Goal: Information Seeking & Learning: Find contact information

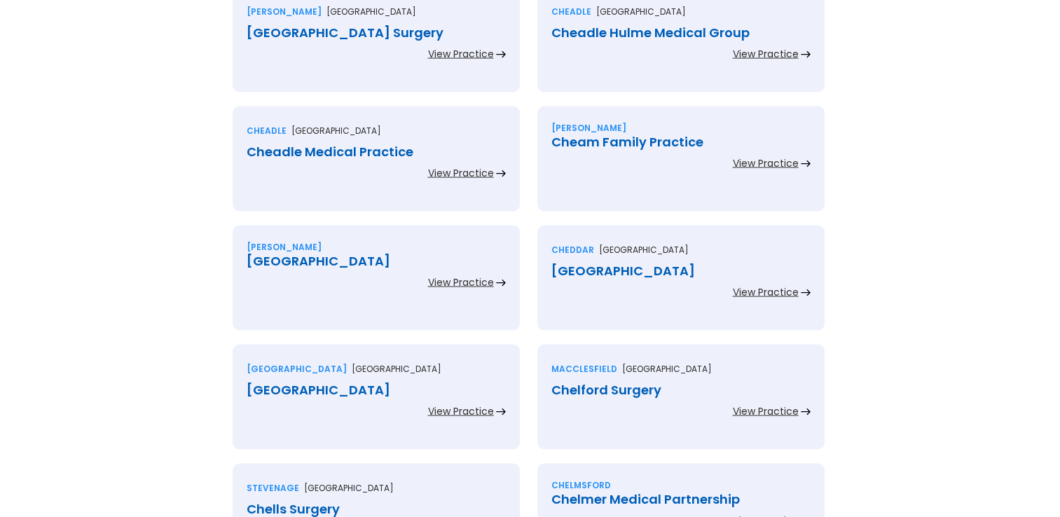
scroll to position [2810, 0]
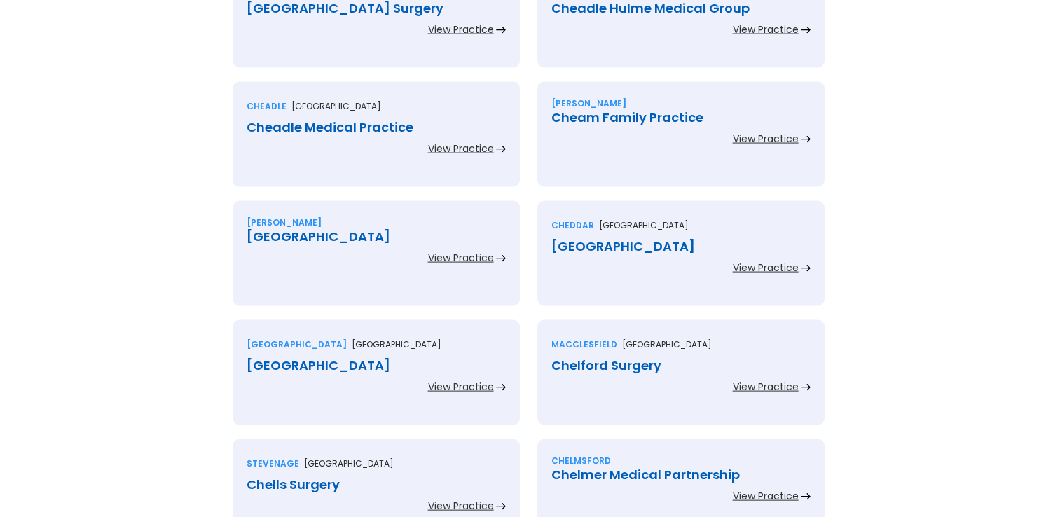
click at [380, 125] on div "Cheadle Medical Practice" at bounding box center [376, 127] width 259 height 14
click at [633, 116] on div "Cheam Family Practice" at bounding box center [680, 118] width 259 height 14
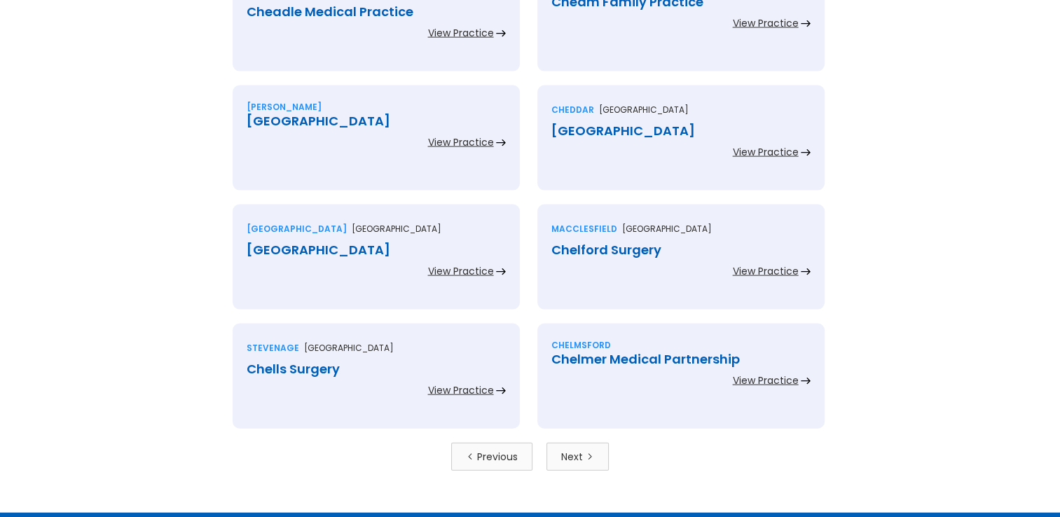
scroll to position [2950, 0]
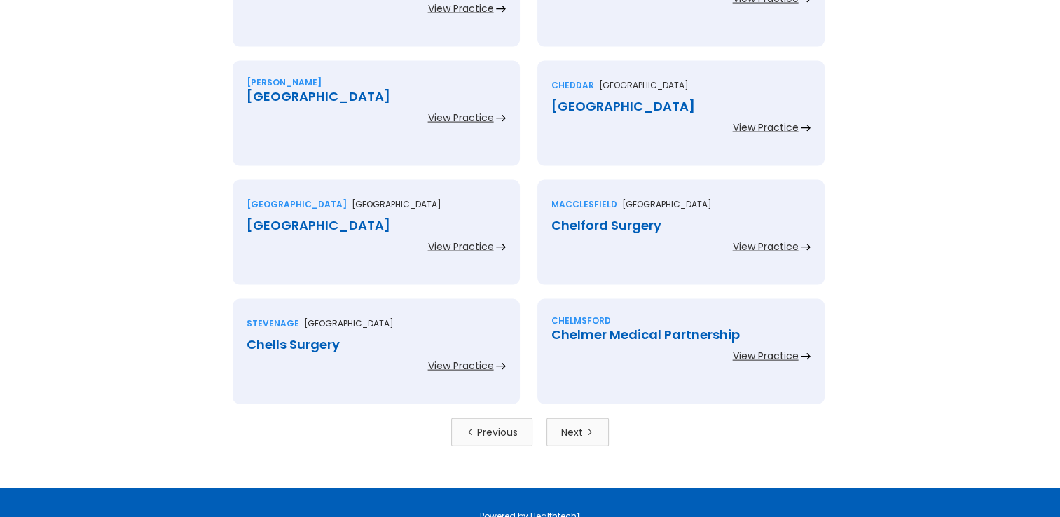
click at [335, 94] on div "Cheam Gp Centre" at bounding box center [376, 97] width 259 height 14
click at [656, 106] on div "[GEOGRAPHIC_DATA]" at bounding box center [680, 106] width 259 height 14
click at [346, 228] on div "[GEOGRAPHIC_DATA]" at bounding box center [376, 226] width 259 height 14
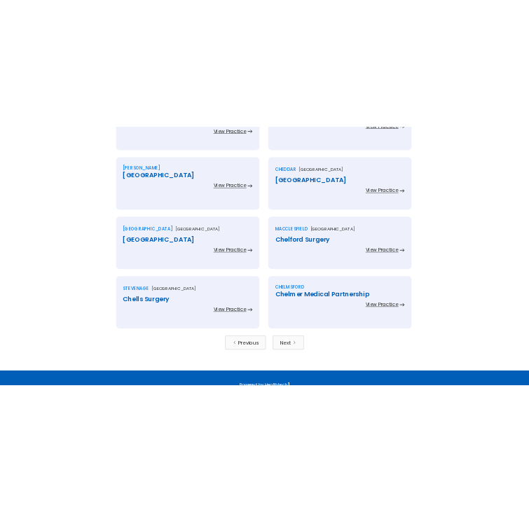
scroll to position [2654, 0]
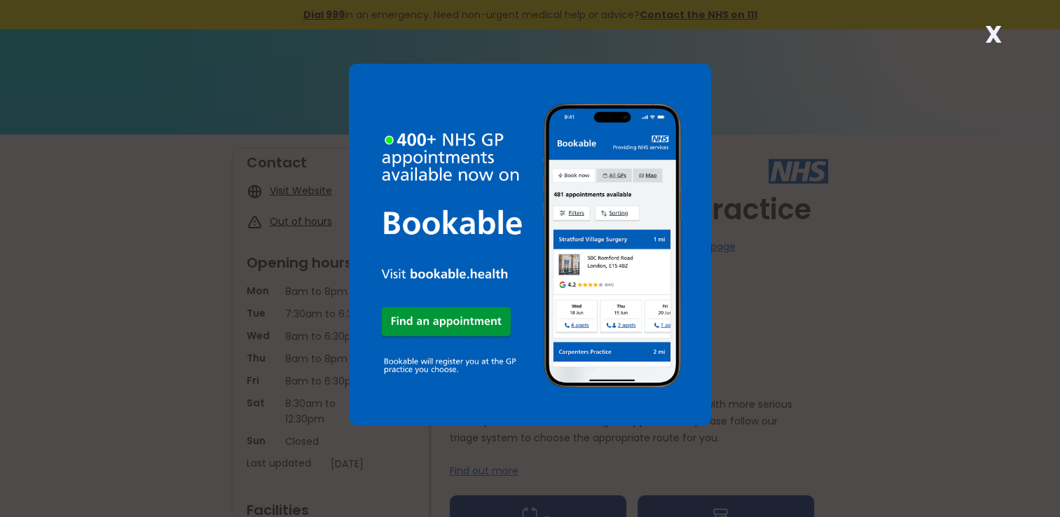
click at [994, 29] on strong "X" at bounding box center [992, 35] width 17 height 34
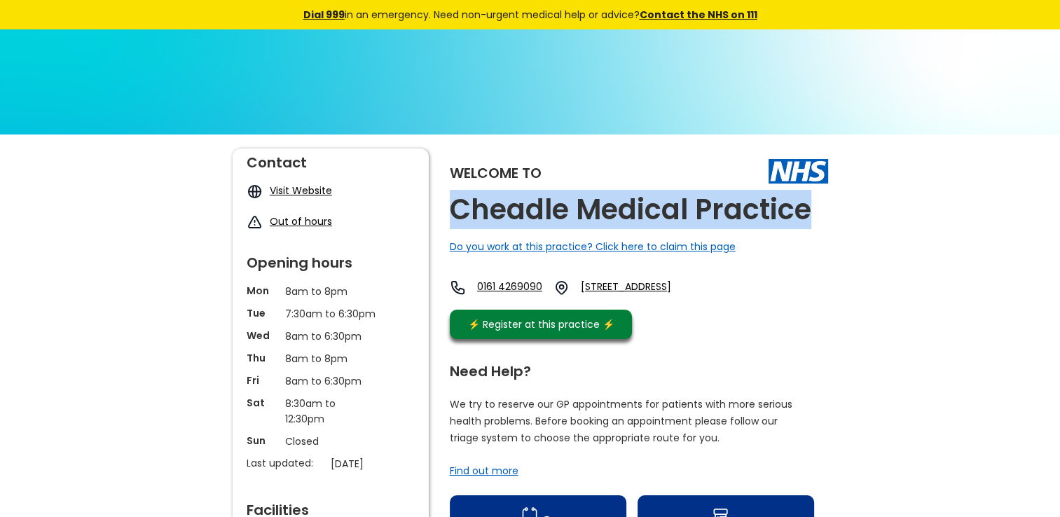
drag, startPoint x: 812, startPoint y: 208, endPoint x: 457, endPoint y: 200, distance: 355.9
click at [457, 200] on h2 "Cheadle Medical Practice" at bounding box center [630, 210] width 361 height 32
copy h2 "Cheadle Medical Practice"
click at [675, 286] on link "[STREET_ADDRESS]" at bounding box center [646, 287] width 130 height 16
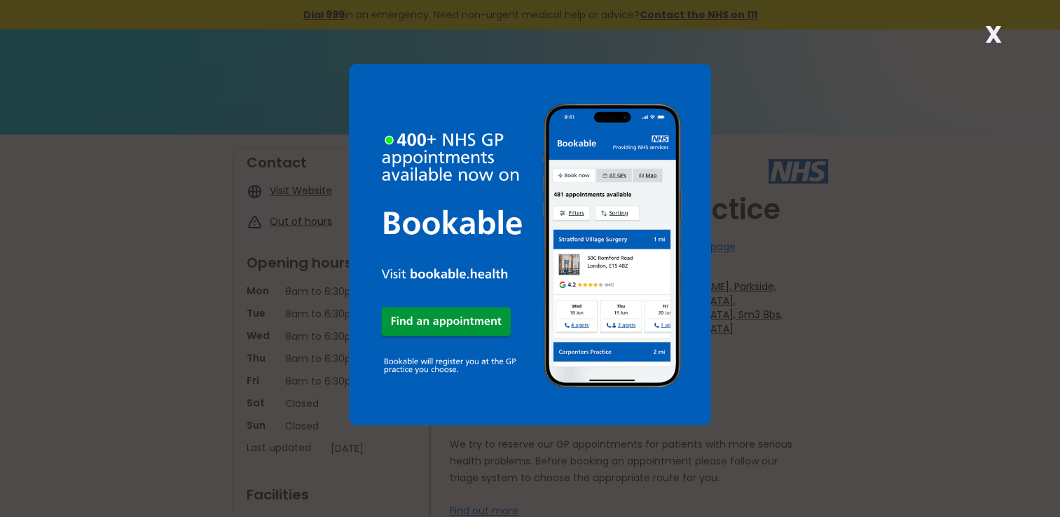
click at [997, 32] on strong "X" at bounding box center [992, 35] width 17 height 34
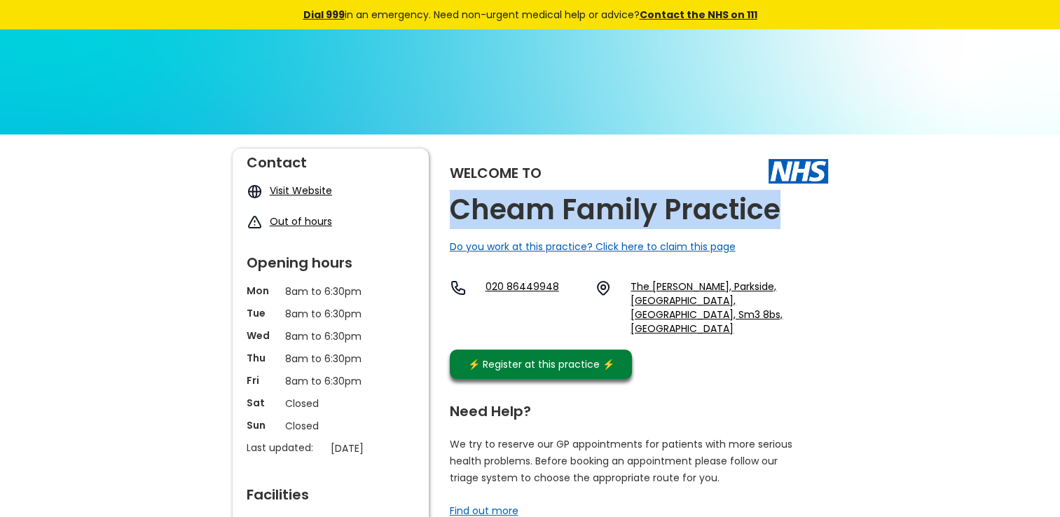
drag, startPoint x: 784, startPoint y: 209, endPoint x: 451, endPoint y: 205, distance: 332.7
click at [451, 205] on div "Welcome to Cheam Family Practice Do you work at this practice? Click here to cl…" at bounding box center [639, 266] width 378 height 237
copy h2 "Cheam Family Practice"
click at [652, 291] on link "The Knoll, Parkside, Cheam, Sutton, Sm3 8bs, England" at bounding box center [728, 307] width 197 height 56
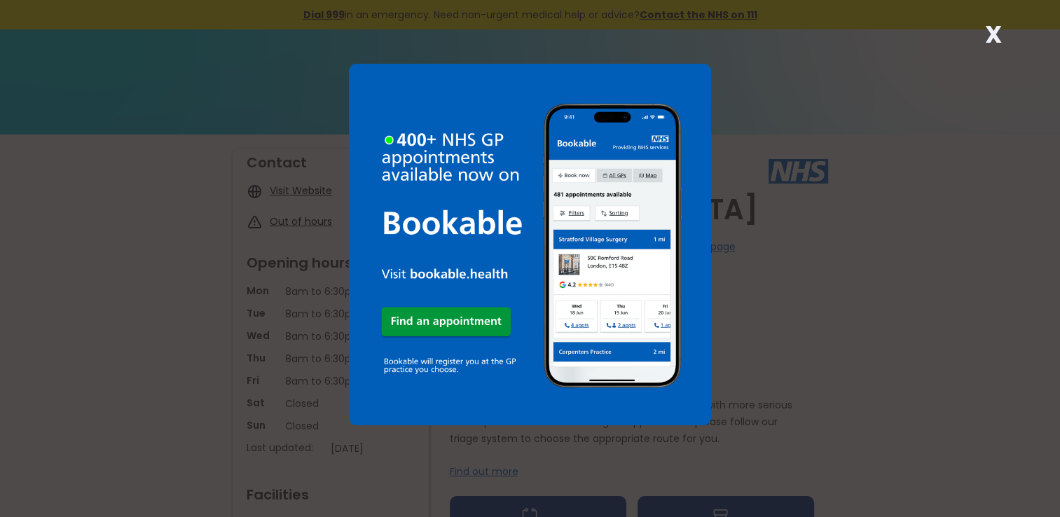
click at [988, 33] on strong "X" at bounding box center [992, 35] width 17 height 34
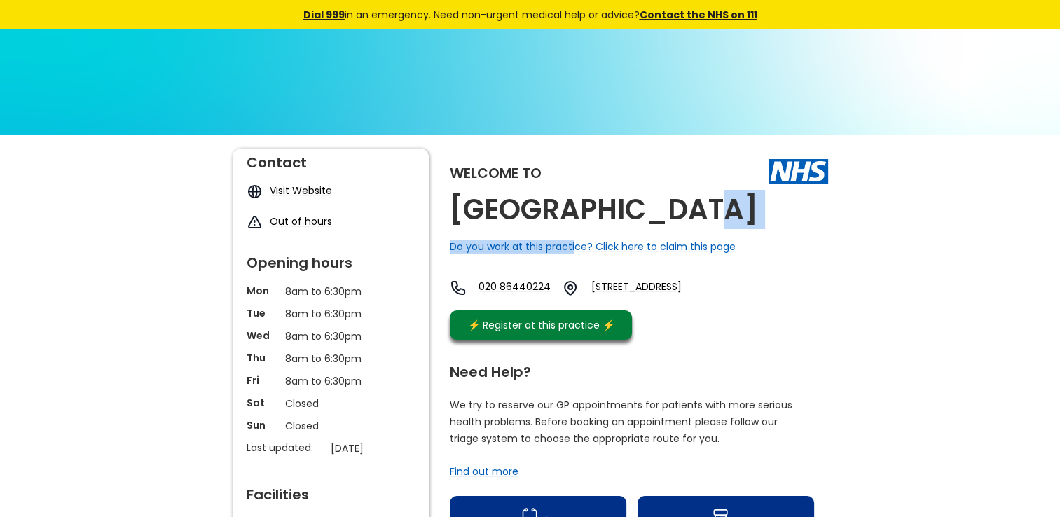
drag, startPoint x: 710, startPoint y: 206, endPoint x: 572, endPoint y: 244, distance: 143.7
click at [572, 244] on div "Welcome to Cheam Gp Centre Do you work at this practice? Click here to claim th…" at bounding box center [639, 247] width 378 height 198
click at [583, 124] on img at bounding box center [530, 327] width 1060 height 596
drag, startPoint x: 704, startPoint y: 209, endPoint x: 522, endPoint y: 251, distance: 186.9
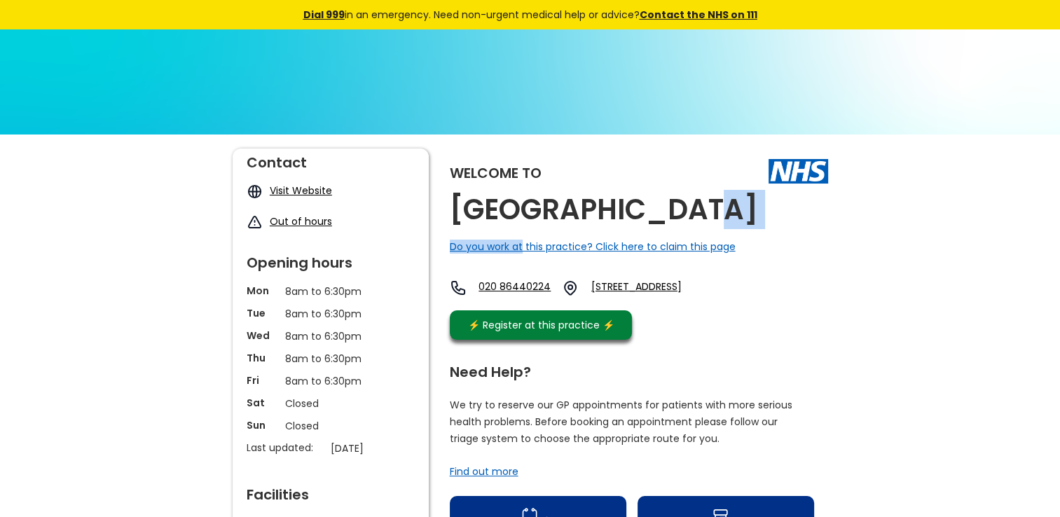
click at [522, 251] on div "Welcome to Cheam Gp Centre Do you work at this practice? Click here to claim th…" at bounding box center [639, 247] width 378 height 198
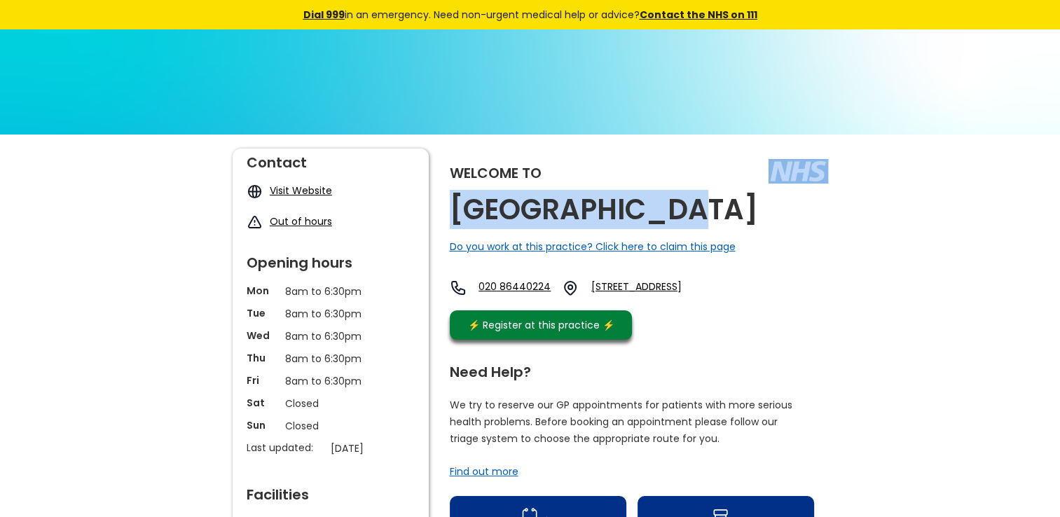
drag, startPoint x: 737, startPoint y: 212, endPoint x: 692, endPoint y: 217, distance: 45.1
click at [692, 217] on div "Welcome to Cheam Gp Centre Do you work at this practice? Click here to claim th…" at bounding box center [639, 247] width 378 height 198
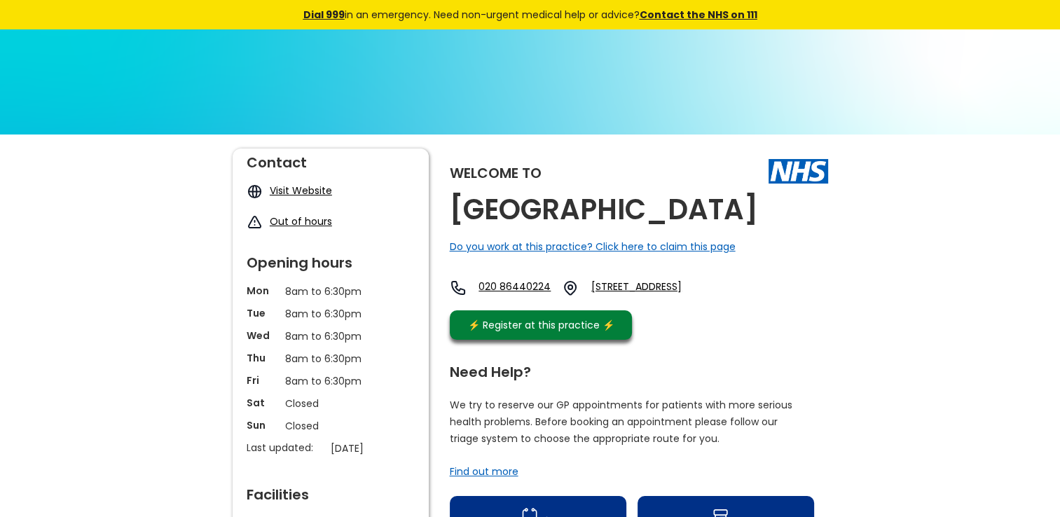
drag, startPoint x: 692, startPoint y: 217, endPoint x: 704, endPoint y: 217, distance: 11.9
click at [704, 217] on h2 "Cheam Gp Centre" at bounding box center [604, 210] width 308 height 32
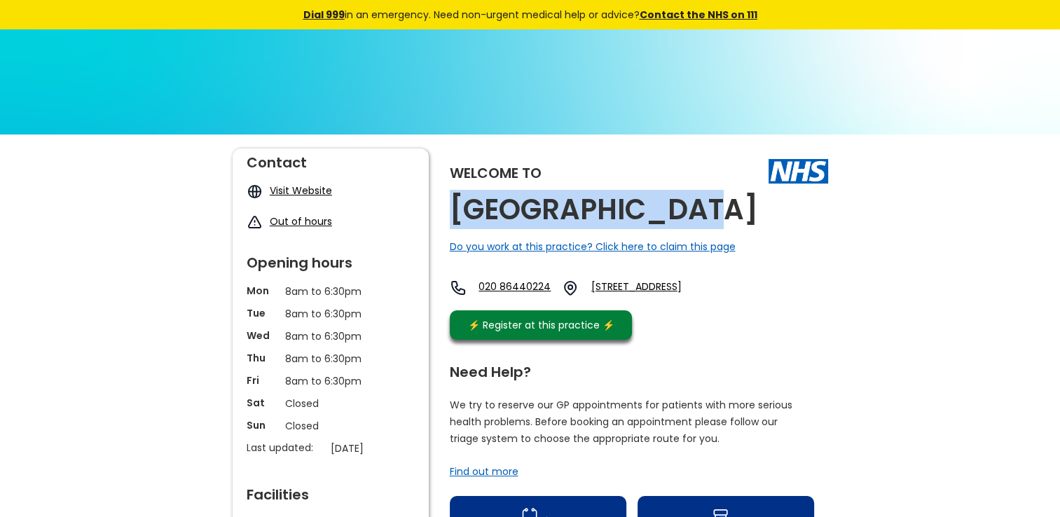
drag, startPoint x: 713, startPoint y: 216, endPoint x: 452, endPoint y: 212, distance: 260.6
click at [452, 212] on div "Welcome to Cheam Gp Centre Do you work at this practice? Click here to claim th…" at bounding box center [639, 247] width 378 height 198
copy h2 "Cheam Gp Centre"
click at [670, 291] on link "322 Malden Road, Cheam, Sutton, Sm3 8ep, England" at bounding box center [663, 287] width 144 height 17
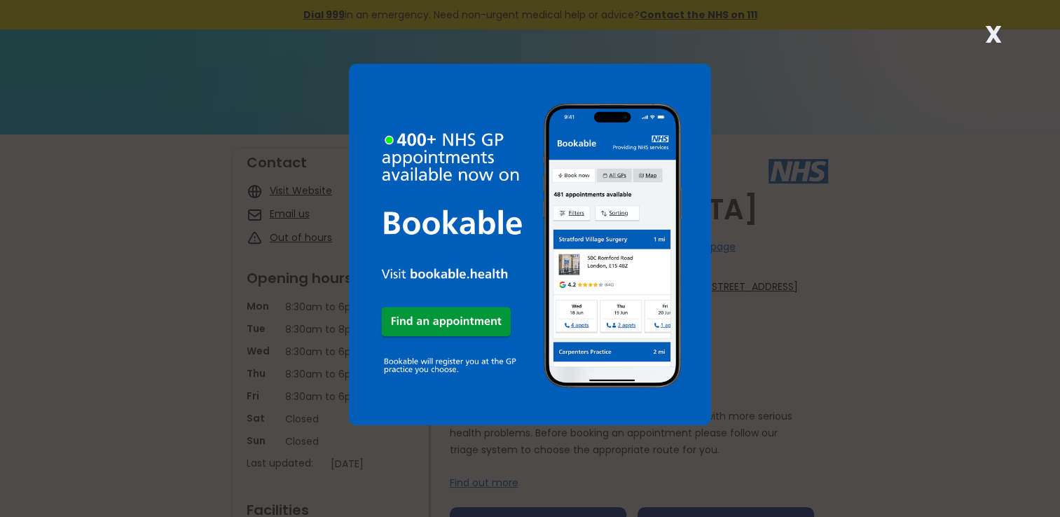
click at [992, 27] on strong "X" at bounding box center [992, 35] width 17 height 34
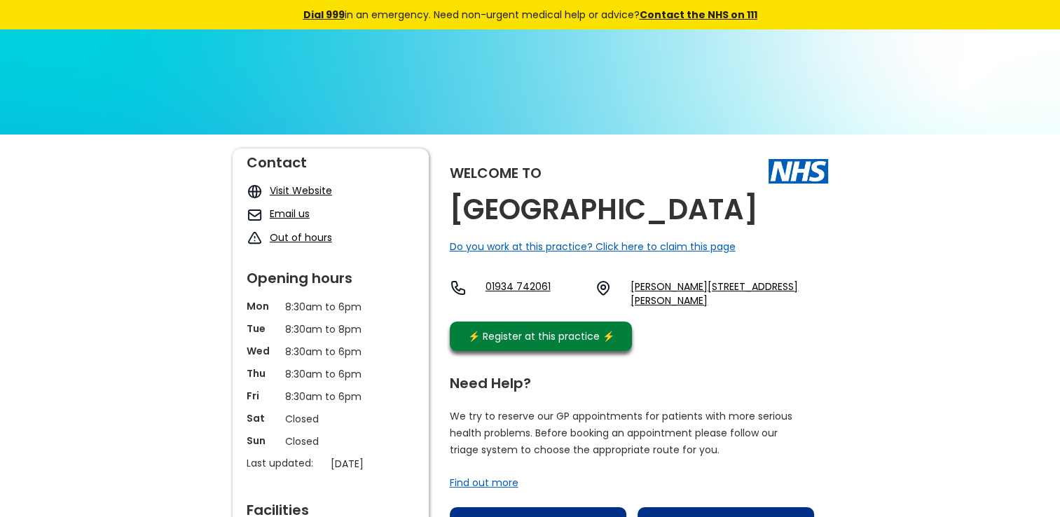
click at [758, 209] on h2 "Cheddar Medical Centre" at bounding box center [604, 210] width 308 height 32
drag, startPoint x: 797, startPoint y: 209, endPoint x: 724, endPoint y: 210, distance: 72.8
click at [724, 210] on h2 "Cheddar Medical Centre" at bounding box center [604, 210] width 308 height 32
drag, startPoint x: 801, startPoint y: 209, endPoint x: 457, endPoint y: 203, distance: 343.9
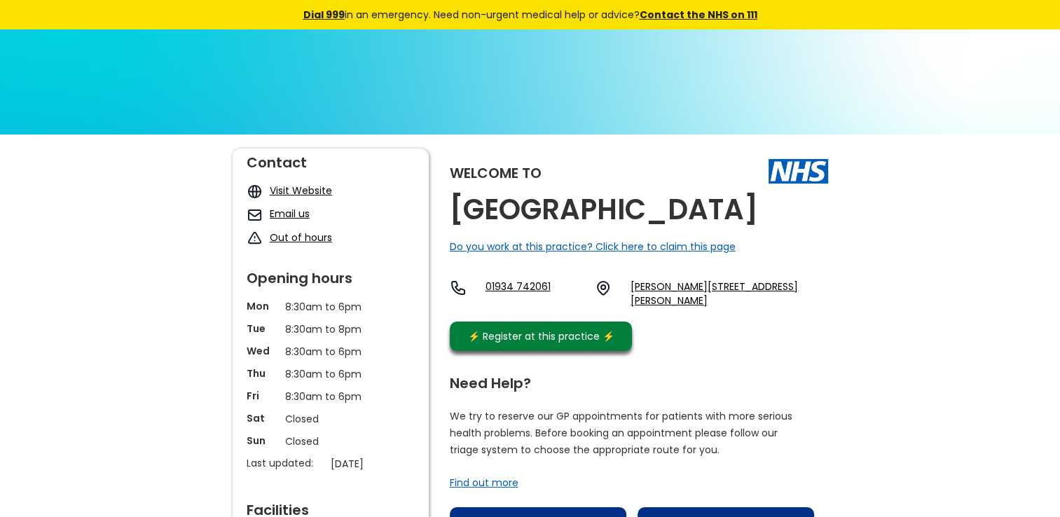
click at [457, 203] on div "Welcome to Cheddar Medical Centre Do you work at this practice? Click here to c…" at bounding box center [639, 252] width 378 height 209
copy h2 "Cheddar Medical Centre"
click at [684, 284] on link "Roynon Way, Cheddar, Somerset, Bs27 3nz, England" at bounding box center [728, 293] width 197 height 28
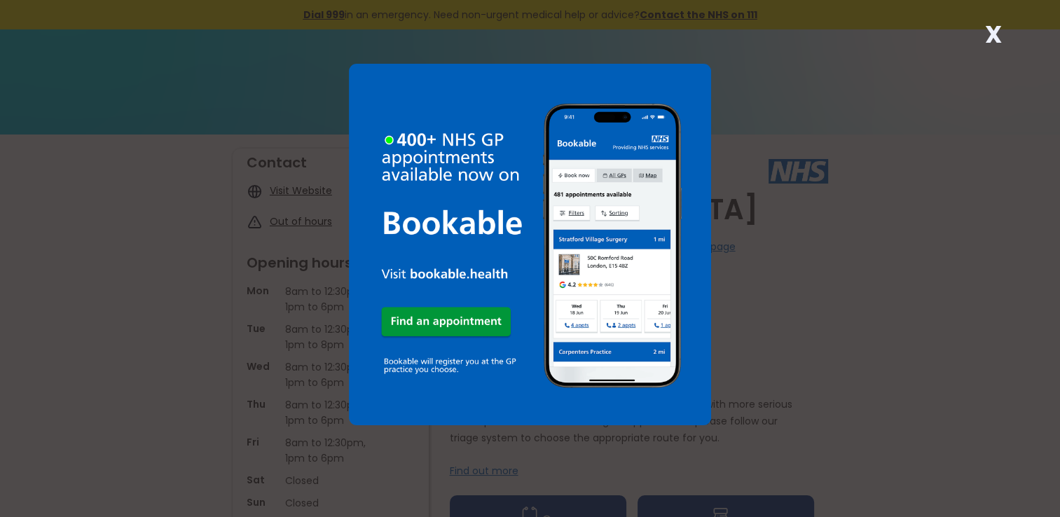
click at [995, 39] on strong "X" at bounding box center [992, 35] width 17 height 34
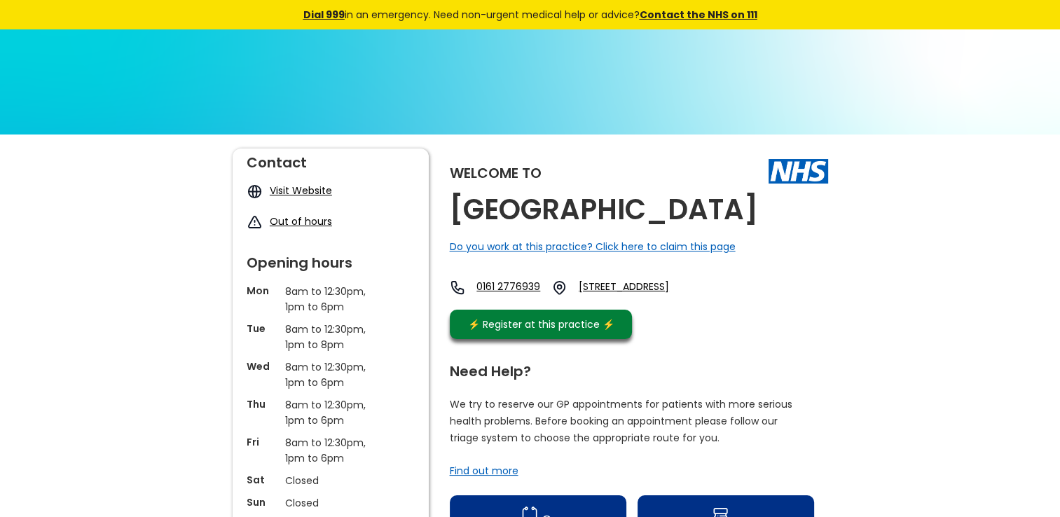
click at [758, 206] on h2 "[GEOGRAPHIC_DATA]" at bounding box center [604, 210] width 308 height 32
drag, startPoint x: 619, startPoint y: 243, endPoint x: 457, endPoint y: 240, distance: 162.5
click at [457, 226] on h2 "[GEOGRAPHIC_DATA]" at bounding box center [604, 210] width 308 height 32
drag, startPoint x: 622, startPoint y: 240, endPoint x: 444, endPoint y: 204, distance: 181.5
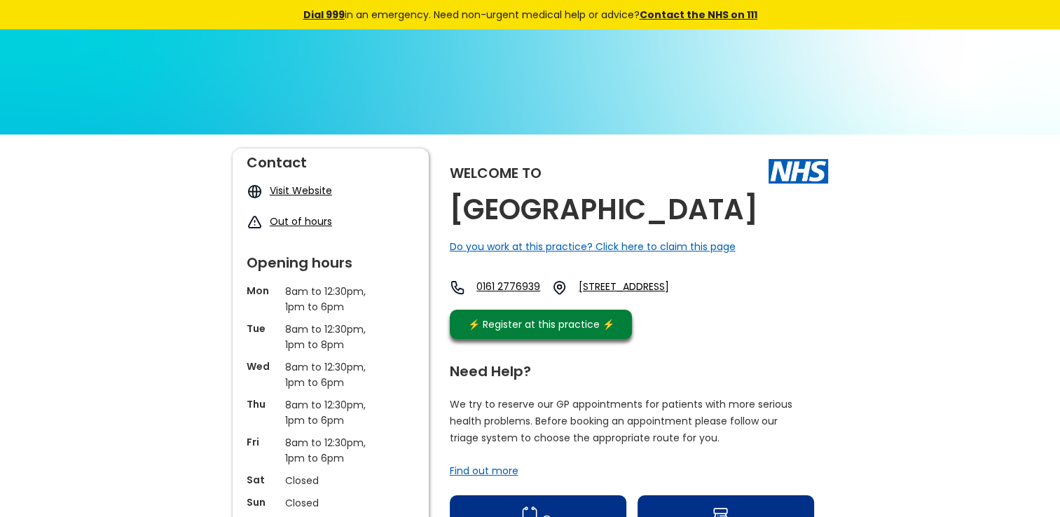
copy h2 "[GEOGRAPHIC_DATA]"
click at [691, 296] on link "[STREET_ADDRESS]" at bounding box center [642, 287] width 127 height 16
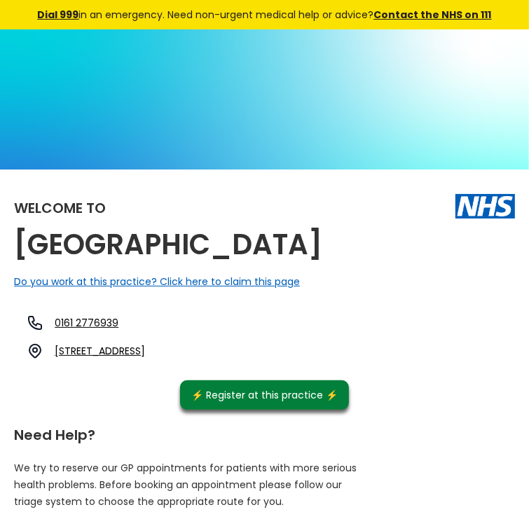
click at [145, 344] on link "[STREET_ADDRESS]" at bounding box center [100, 351] width 90 height 14
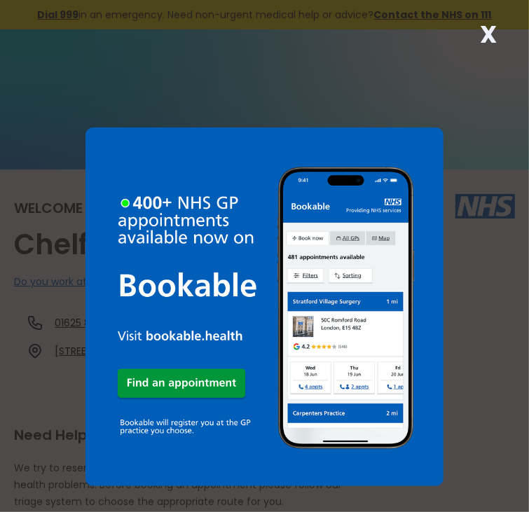
click at [487, 35] on strong "X" at bounding box center [488, 35] width 17 height 34
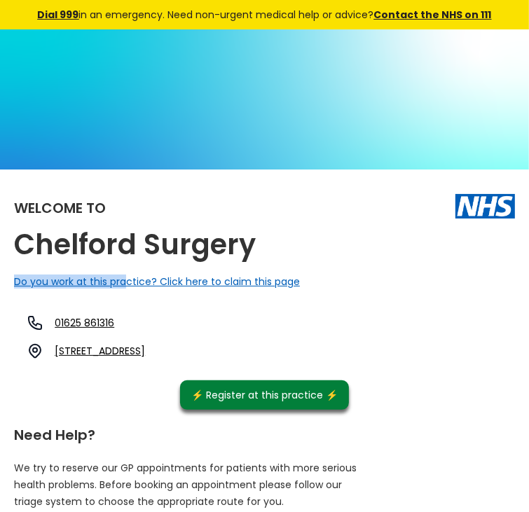
drag, startPoint x: 298, startPoint y: 211, endPoint x: 167, endPoint y: 253, distance: 137.6
click at [167, 253] on div "Welcome to Chelford Surgery Do you work at this practice? Click here to claim t…" at bounding box center [264, 297] width 501 height 226
drag, startPoint x: 300, startPoint y: 216, endPoint x: 42, endPoint y: 242, distance: 259.7
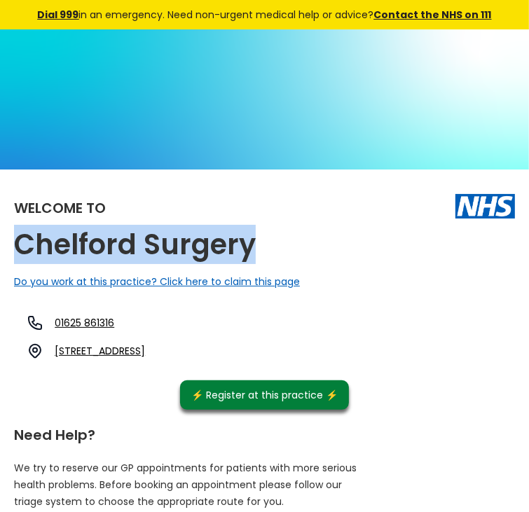
drag, startPoint x: 296, startPoint y: 216, endPoint x: 39, endPoint y: 219, distance: 257.1
copy h2 "Chelford Surgery"
click at [145, 344] on link "Elmstead Road, Chelford, Macclesfield, Cheshire, Sk11 9bs, England" at bounding box center [100, 351] width 90 height 14
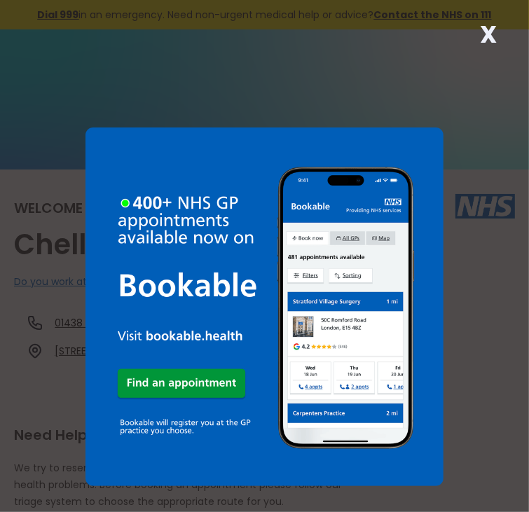
click at [492, 32] on strong "X" at bounding box center [488, 35] width 17 height 34
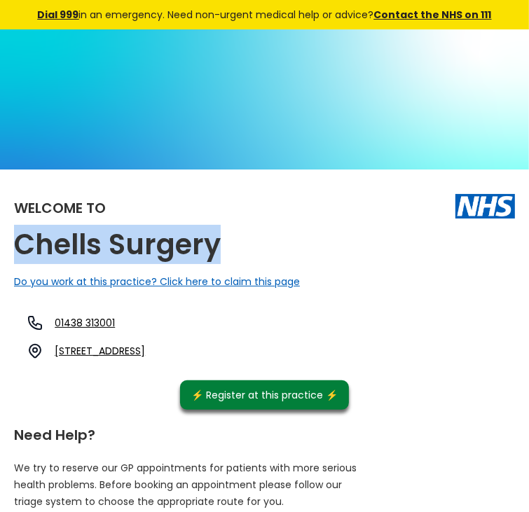
drag, startPoint x: 261, startPoint y: 215, endPoint x: 47, endPoint y: 207, distance: 213.8
copy h2 "Chells Surgery"
click at [145, 344] on link "[STREET_ADDRESS]" at bounding box center [100, 351] width 90 height 14
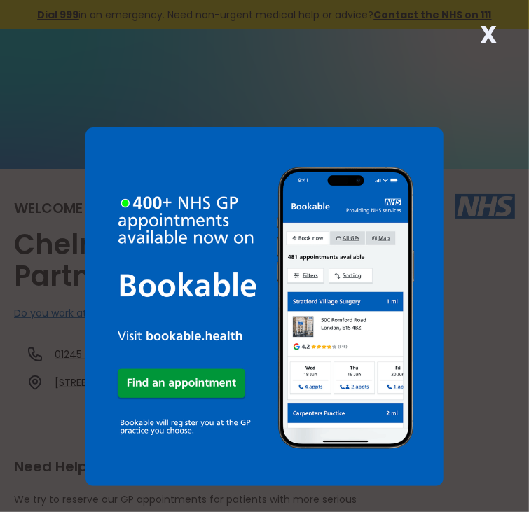
click at [492, 30] on strong "X" at bounding box center [488, 35] width 17 height 34
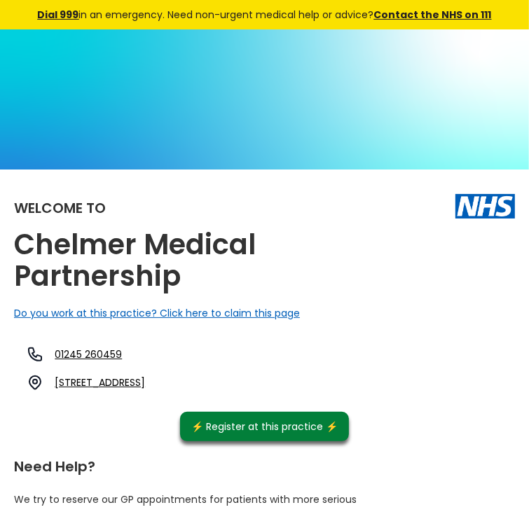
click at [300, 229] on h2 "Chelmer Medical Partnership" at bounding box center [189, 260] width 350 height 63
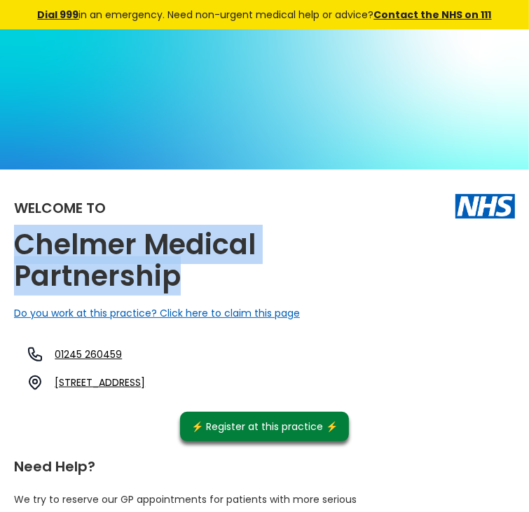
drag, startPoint x: 221, startPoint y: 247, endPoint x: 55, endPoint y: 214, distance: 169.8
copy h2 "Chelmer Medical Partnership"
click at [145, 375] on link "20 Merlin Place, Chelmsford, Cm1 4hw, England" at bounding box center [100, 382] width 90 height 14
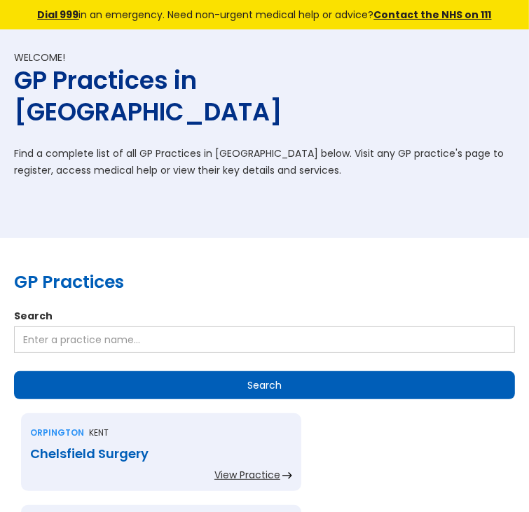
click at [123, 447] on div "Chelsfield Surgery" at bounding box center [161, 454] width 262 height 14
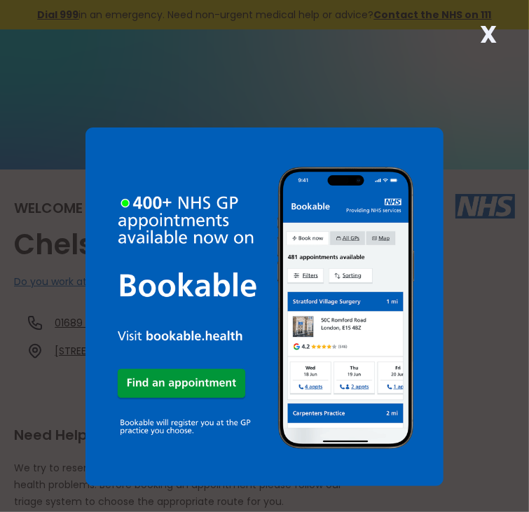
click at [486, 41] on strong "X" at bounding box center [488, 35] width 17 height 34
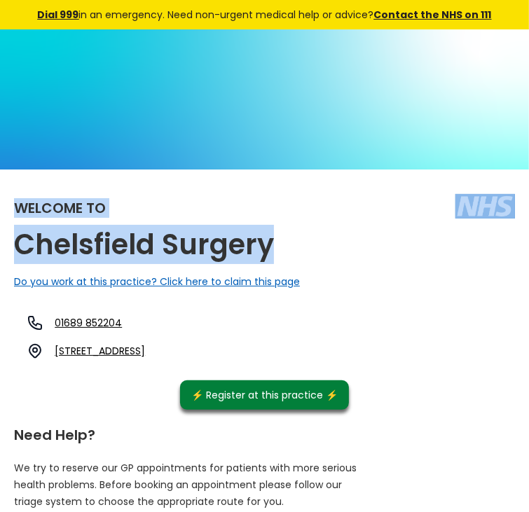
drag, startPoint x: 320, startPoint y: 215, endPoint x: 59, endPoint y: 195, distance: 262.0
click at [59, 195] on div "Welcome to Chelsfield Surgery Do you work at this practice? Click here to claim…" at bounding box center [264, 297] width 501 height 226
drag, startPoint x: 59, startPoint y: 195, endPoint x: 19, endPoint y: 204, distance: 40.9
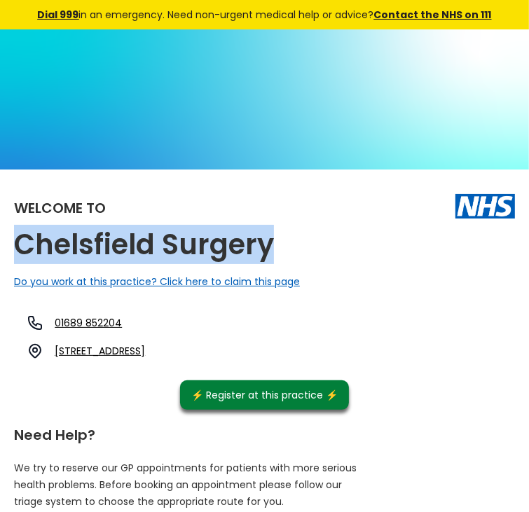
drag, startPoint x: 316, startPoint y: 215, endPoint x: 30, endPoint y: 216, distance: 285.8
copy h2 "Chelsfield Surgery"
click at [145, 344] on link "62 Windsor Drive, Chelsfield, Orpington, Kent, Br6 6hd, England" at bounding box center [100, 351] width 90 height 14
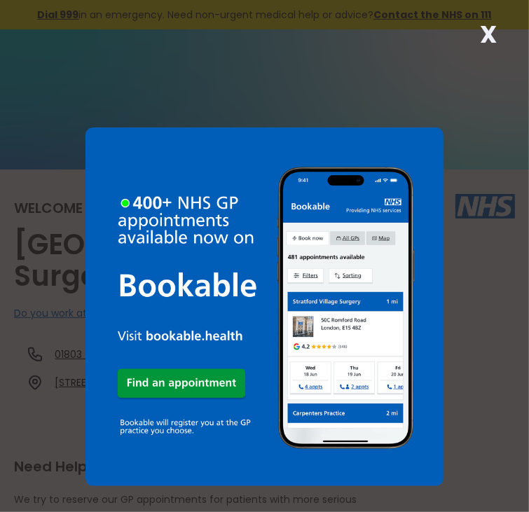
click at [489, 27] on strong "X" at bounding box center [488, 35] width 17 height 34
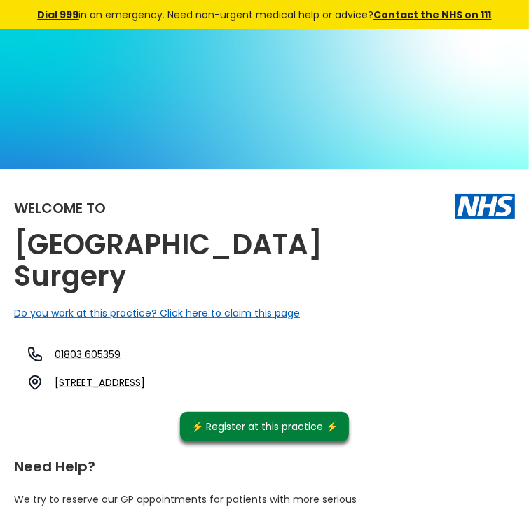
click at [366, 219] on div "Welcome to [GEOGRAPHIC_DATA] Surgery Do you work at this practice? Click here t…" at bounding box center [264, 313] width 501 height 258
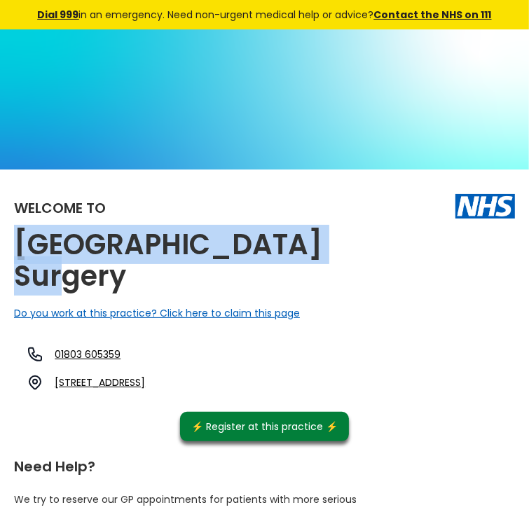
drag, startPoint x: 366, startPoint y: 217, endPoint x: 62, endPoint y: 205, distance: 303.5
click at [62, 205] on div "Welcome to Chelston Hall Surgery Do you work at this practice? Click here to cl…" at bounding box center [264, 313] width 501 height 258
copy h2 "Chelston Hall Surgery"
click at [145, 375] on link "Old Mill Road, Chelston, Torquay, Devon, Tq2 6hw, England" at bounding box center [100, 382] width 90 height 14
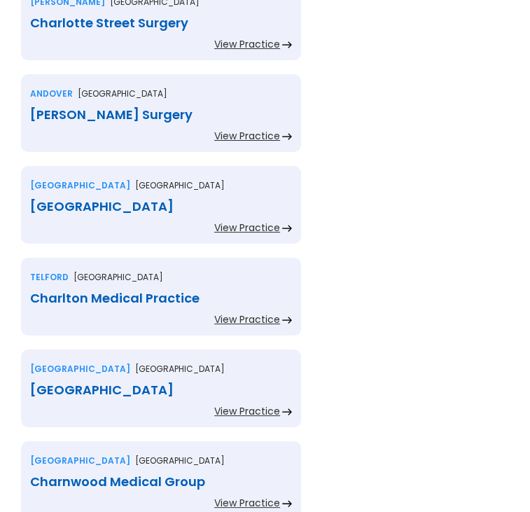
scroll to position [2654, 0]
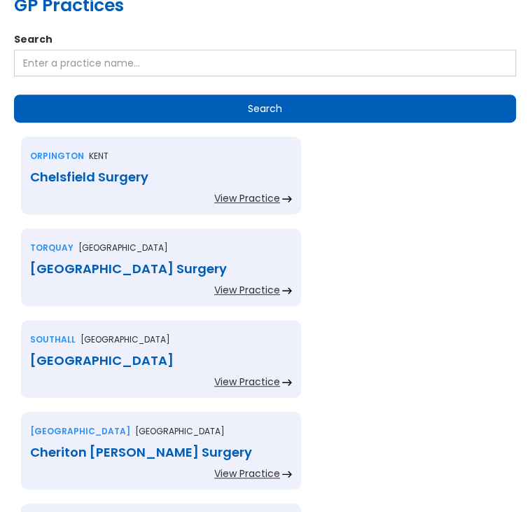
scroll to position [280, 0]
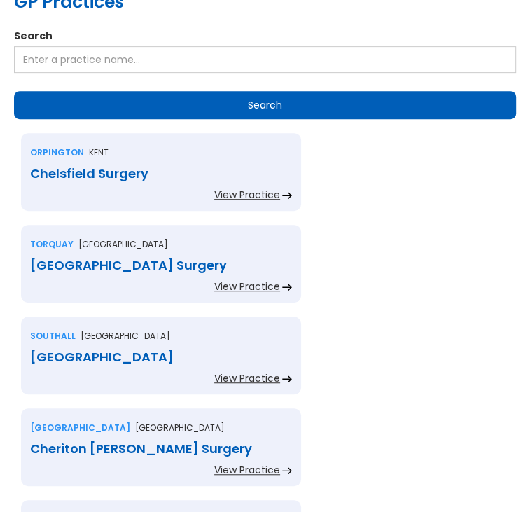
click at [148, 350] on div "[GEOGRAPHIC_DATA]" at bounding box center [161, 357] width 262 height 14
click at [292, 442] on div "Cheriton Bishop Surgery" at bounding box center [161, 449] width 262 height 14
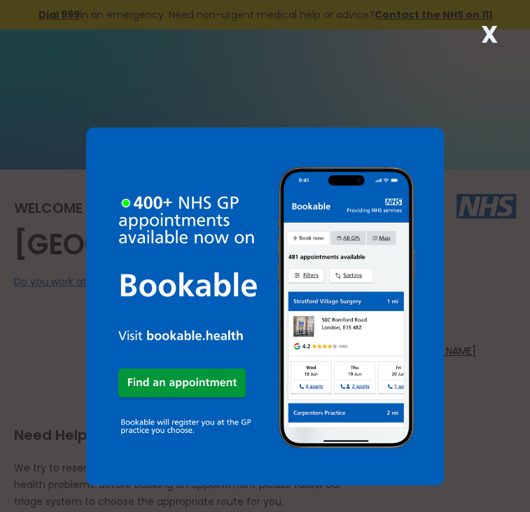
click at [488, 36] on strong "X" at bounding box center [489, 35] width 17 height 34
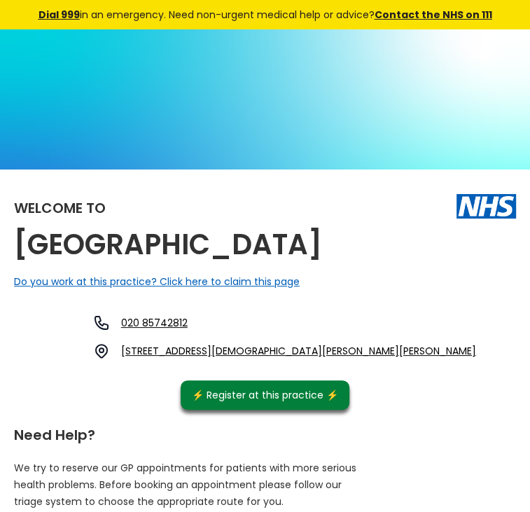
drag, startPoint x: 278, startPoint y: 246, endPoint x: 53, endPoint y: 242, distance: 225.6
drag, startPoint x: 276, startPoint y: 246, endPoint x: 46, endPoint y: 210, distance: 233.2
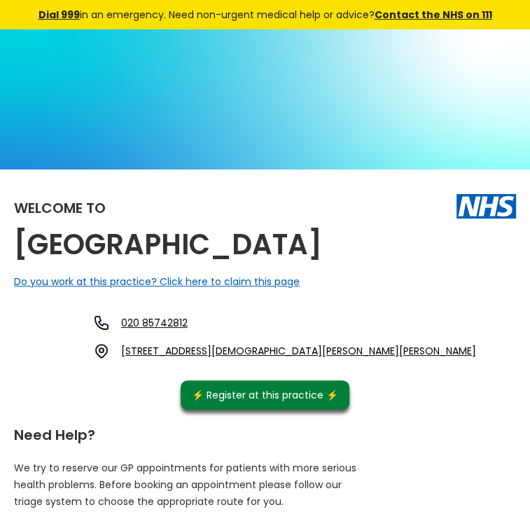
copy h2 "Chepstow Gardens Medical Centre"
click at [294, 344] on link "150 Lady Margaret Road, Southall, Middlesex, Ub1 2rl, England" at bounding box center [298, 351] width 355 height 14
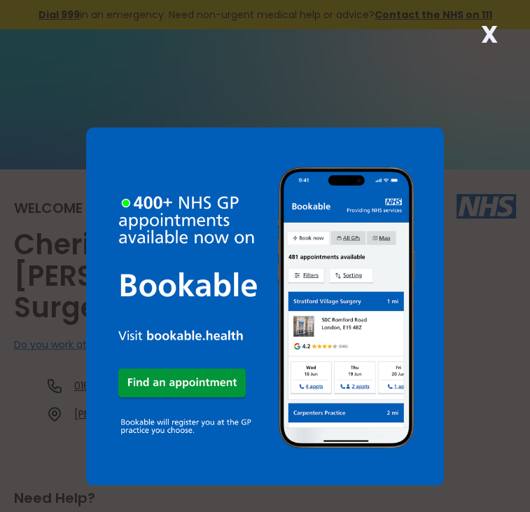
click at [486, 32] on strong "X" at bounding box center [489, 35] width 17 height 34
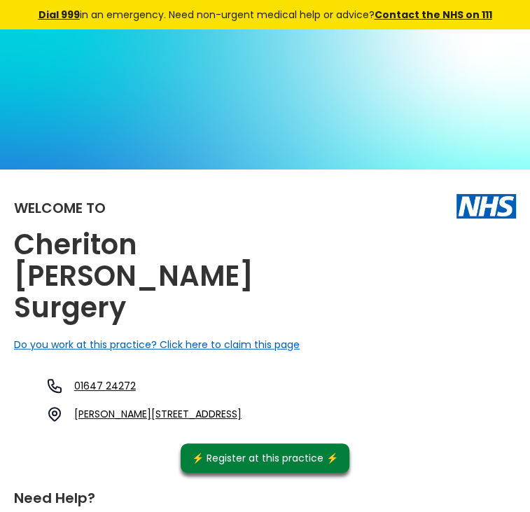
click at [364, 229] on h2 "Cheriton [PERSON_NAME] Surgery" at bounding box center [189, 276] width 350 height 95
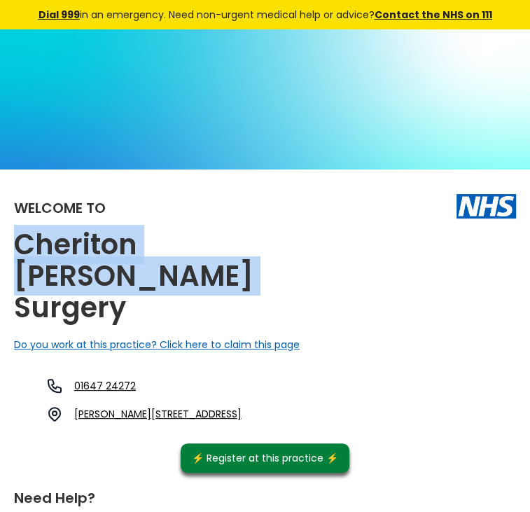
drag, startPoint x: 403, startPoint y: 215, endPoint x: 53, endPoint y: 210, distance: 350.2
copy h2 "Cheriton [PERSON_NAME] Surgery"
click at [242, 407] on link "Cheriton Bishop, Cheriton Cross, Exeter, Devon, Ex6 6ja, England" at bounding box center [157, 414] width 167 height 14
drag, startPoint x: 254, startPoint y: 291, endPoint x: 323, endPoint y: 307, distance: 71.3
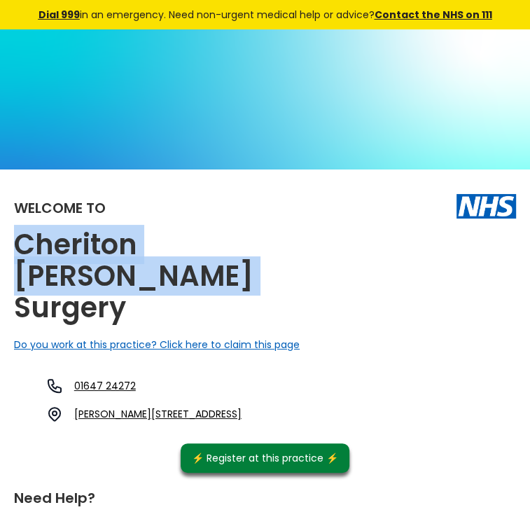
click at [242, 378] on div "01647 24272 Cheriton Bishop, Cheriton Cross, Exeter, Devon, Ex6 6ja, England" at bounding box center [131, 400] width 221 height 45
copy link "Cheriton Bishop, Cheriton Cross, Exeter, Devon, Ex6 6ja"
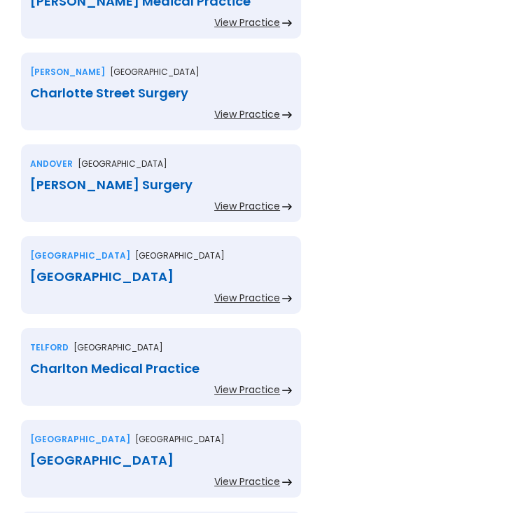
scroll to position [2653, 0]
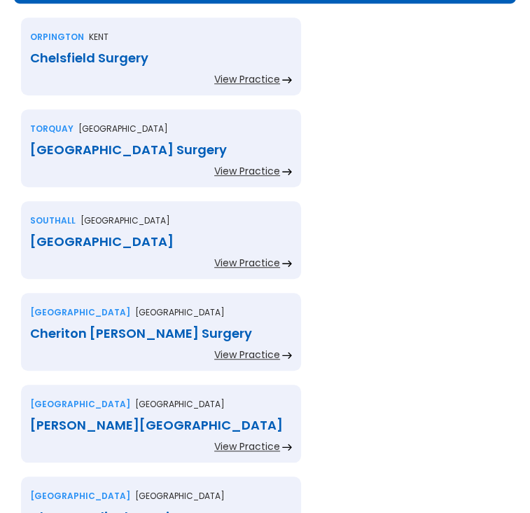
scroll to position [420, 0]
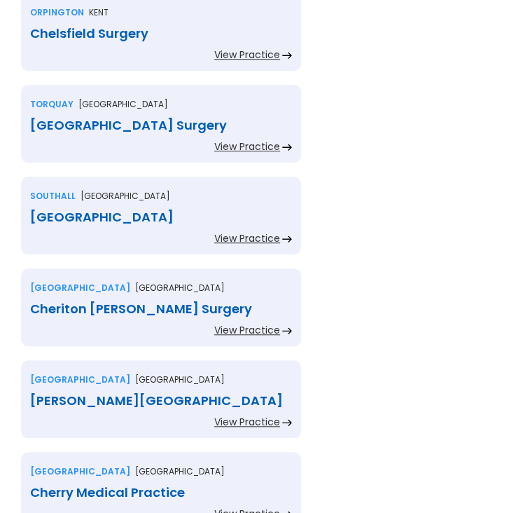
click at [125, 394] on div "[PERSON_NAME][GEOGRAPHIC_DATA]" at bounding box center [161, 401] width 262 height 14
click at [292, 302] on div "Cheriton [PERSON_NAME] Surgery" at bounding box center [161, 309] width 262 height 14
click at [143, 394] on div "[PERSON_NAME][GEOGRAPHIC_DATA]" at bounding box center [161, 401] width 262 height 14
click at [292, 485] on div "Cherry Medical Practice" at bounding box center [161, 492] width 262 height 14
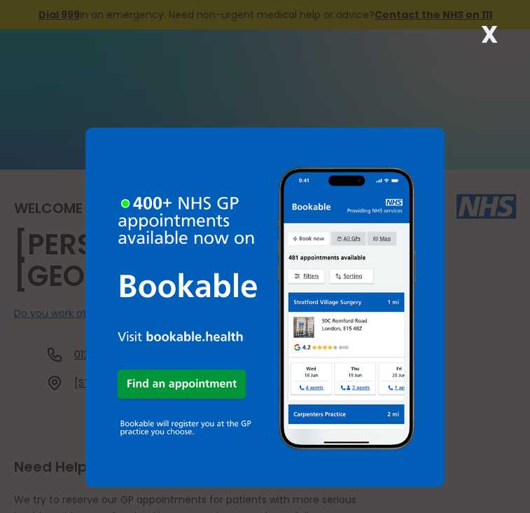
click at [490, 32] on strong "X" at bounding box center [489, 35] width 17 height 34
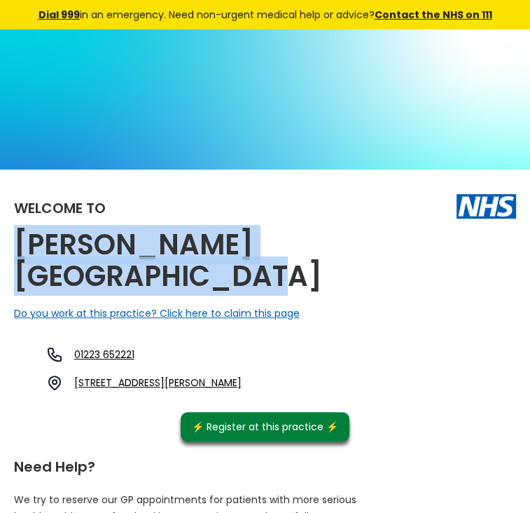
drag, startPoint x: 160, startPoint y: 246, endPoint x: 58, endPoint y: 224, distance: 104.5
click at [58, 229] on h2 "Cherry Hinton Medical Centre" at bounding box center [189, 260] width 350 height 63
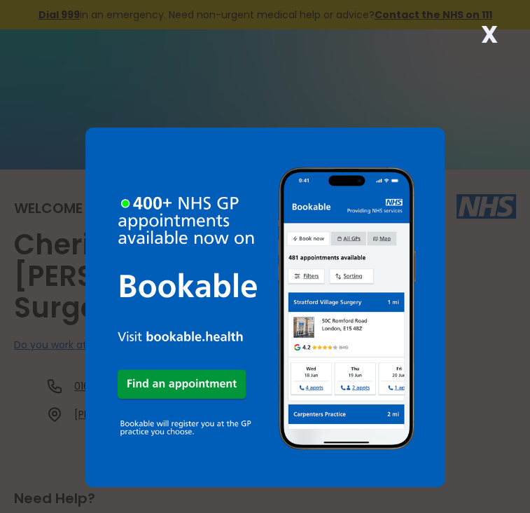
click at [490, 36] on strong "X" at bounding box center [489, 35] width 17 height 34
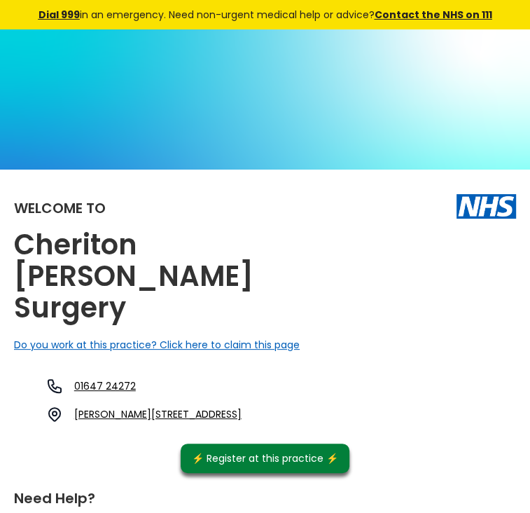
click at [242, 407] on link "Cheriton Bishop, Cheriton Cross, Exeter, Devon, Ex6 6ja, England" at bounding box center [157, 414] width 167 height 14
drag, startPoint x: 250, startPoint y: 288, endPoint x: 322, endPoint y: 308, distance: 74.9
click at [242, 378] on div "01647 24272 Cheriton Bishop, Cheriton Cross, Exeter, Devon, Ex6 6ja, England" at bounding box center [131, 400] width 221 height 45
copy link "Cheriton Bishop, Cheriton Cross, Exeter, Devon, Ex6 6ja"
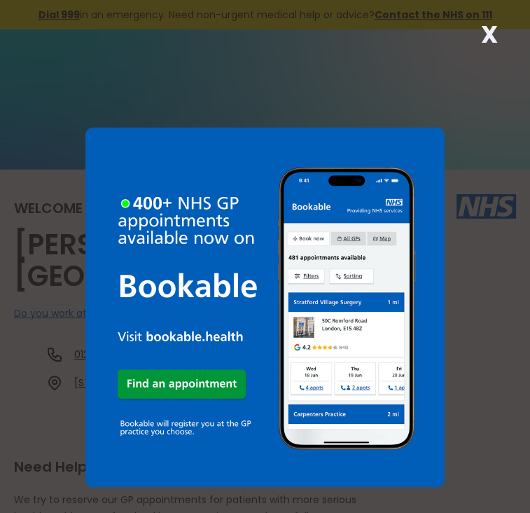
click at [487, 31] on strong "X" at bounding box center [489, 35] width 17 height 34
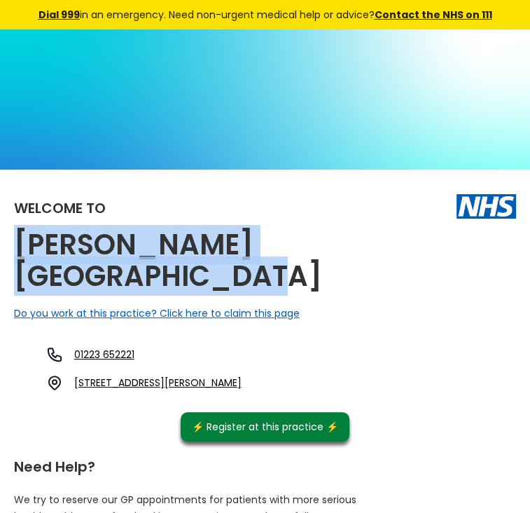
drag, startPoint x: 157, startPoint y: 246, endPoint x: 45, endPoint y: 228, distance: 113.4
copy h2 "[PERSON_NAME][GEOGRAPHIC_DATA]"
click at [242, 375] on link "[STREET_ADDRESS][PERSON_NAME]" at bounding box center [157, 382] width 167 height 14
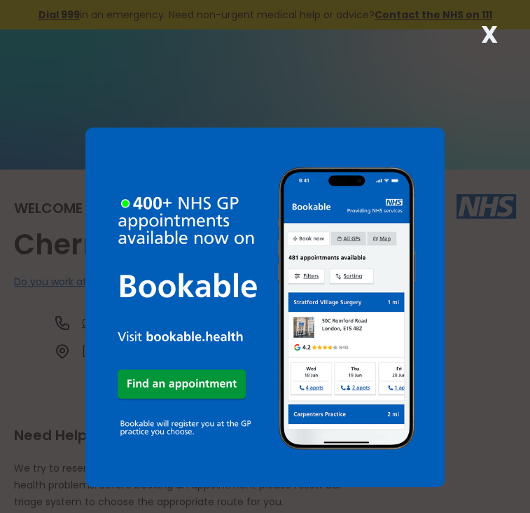
click at [489, 34] on strong "X" at bounding box center [489, 35] width 17 height 34
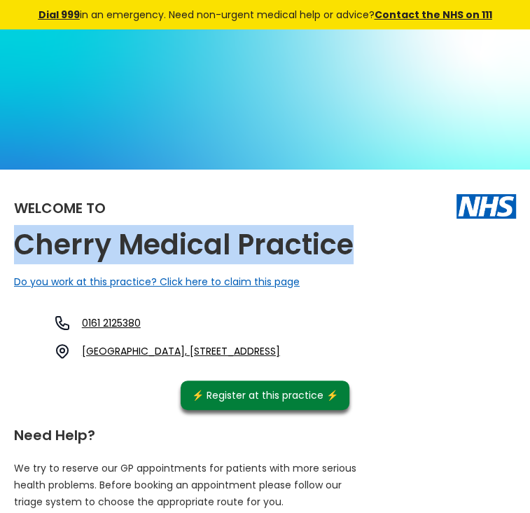
drag, startPoint x: 398, startPoint y: 213, endPoint x: 55, endPoint y: 214, distance: 343.2
copy h2 "Cherry Medical Practice"
click at [280, 344] on link "Little Hulton Health Centre, Haysbrook Avenue, Worsley, Manchester, Lancashire,…" at bounding box center [181, 351] width 198 height 14
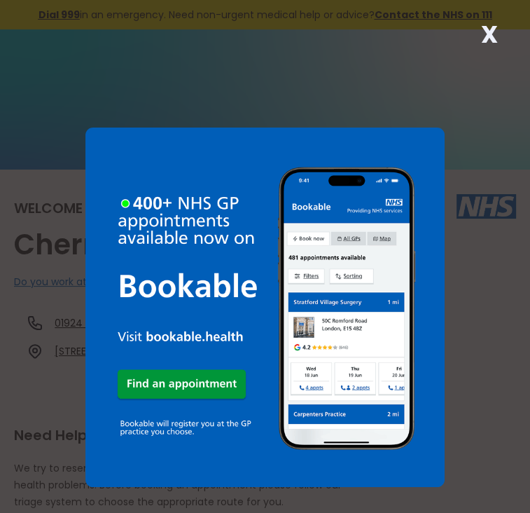
click at [493, 34] on strong "X" at bounding box center [489, 35] width 17 height 34
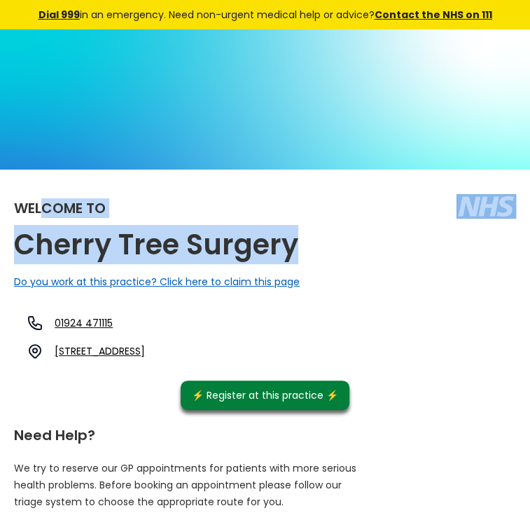
drag, startPoint x: 340, startPoint y: 212, endPoint x: 87, endPoint y: 190, distance: 254.5
click at [87, 190] on div "Welcome to Cherry Tree Surgery Do you work at this practice? Click here to clai…" at bounding box center [265, 297] width 502 height 226
click at [261, 57] on img at bounding box center [265, 178] width 530 height 298
click at [65, 66] on img at bounding box center [265, 178] width 530 height 298
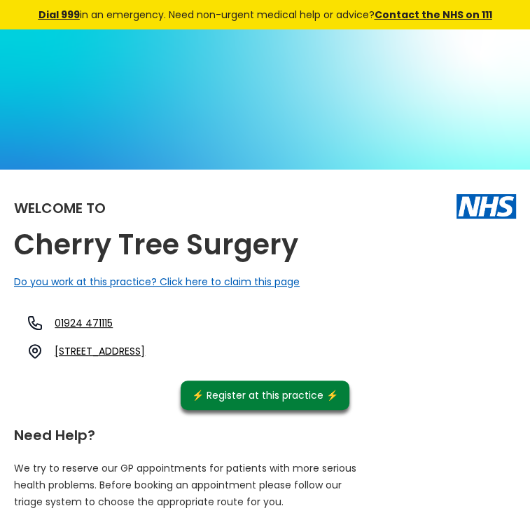
click at [342, 212] on div "Welcome to Cherry Tree Surgery Do you work at this practice? Click here to clai…" at bounding box center [265, 297] width 502 height 226
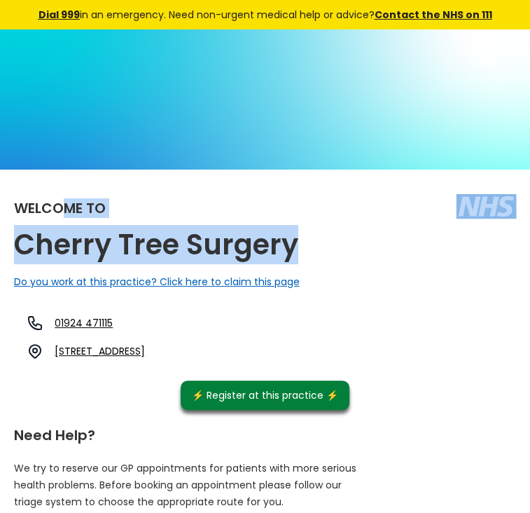
drag, startPoint x: 342, startPoint y: 212, endPoint x: 97, endPoint y: 194, distance: 245.8
click at [97, 194] on div "Welcome to Cherry Tree Surgery Do you work at this practice? Click here to clai…" at bounding box center [265, 297] width 502 height 226
drag, startPoint x: 97, startPoint y: 194, endPoint x: 286, endPoint y: 68, distance: 227.3
click at [286, 68] on img at bounding box center [265, 178] width 530 height 298
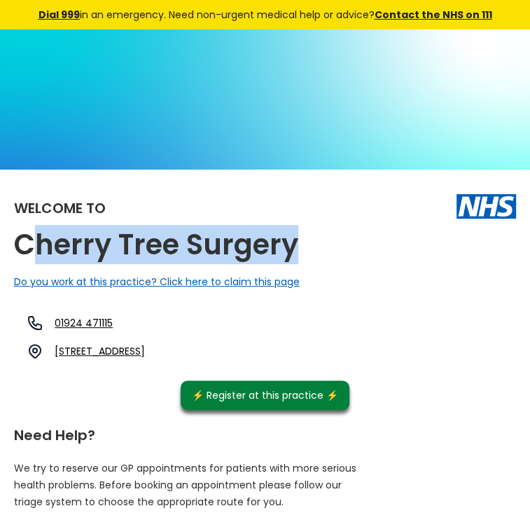
drag, startPoint x: 340, startPoint y: 215, endPoint x: 70, endPoint y: 209, distance: 270.4
click at [70, 209] on div "Welcome to Cherry Tree Surgery Do you work at this practice? Click here to clai…" at bounding box center [265, 297] width 502 height 226
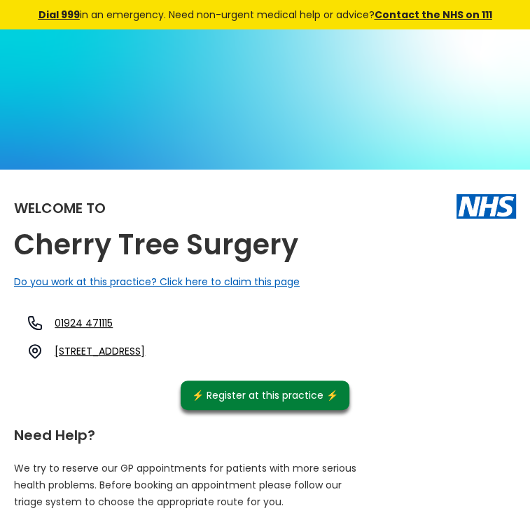
click at [375, 184] on div "Welcome to" at bounding box center [265, 207] width 502 height 46
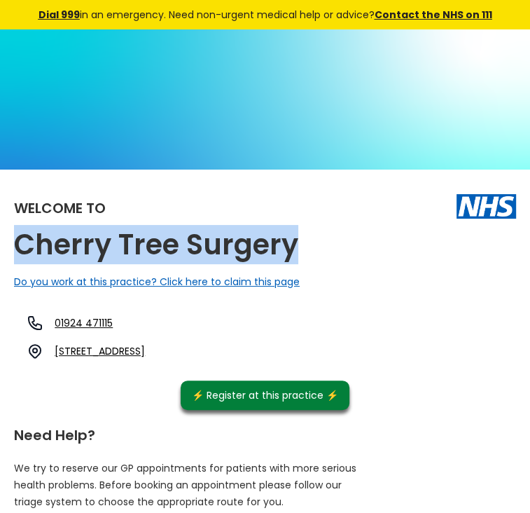
drag, startPoint x: 339, startPoint y: 217, endPoint x: 62, endPoint y: 201, distance: 277.1
click at [62, 229] on h2 "Cherry Tree Surgery" at bounding box center [156, 245] width 284 height 32
copy h2 "Cherry Tree Surgery"
click at [145, 344] on link "132 Upper Commercial Street, Batley, West Yorkshire, Wf17 5dh, England" at bounding box center [100, 351] width 90 height 14
drag, startPoint x: 248, startPoint y: 291, endPoint x: 464, endPoint y: 299, distance: 216.6
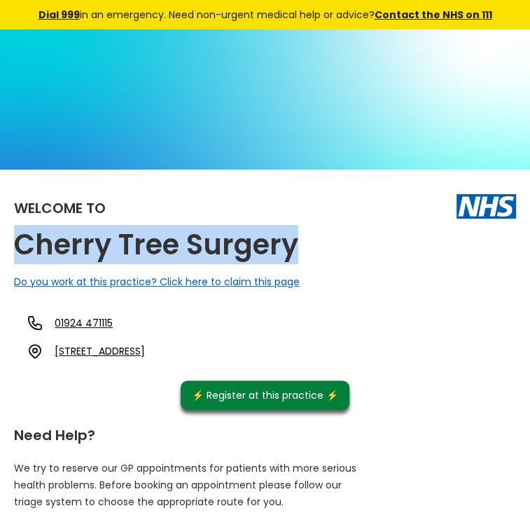
click at [145, 314] on div "01924 471115 132 Upper Commercial Street, Batley, West Yorkshire, Wf17 5dh, Eng…" at bounding box center [83, 336] width 124 height 45
drag, startPoint x: 254, startPoint y: 303, endPoint x: 262, endPoint y: 305, distance: 8.7
click at [145, 314] on div "01924 471115 132 Upper Commercial Street, Batley, West Yorkshire, Wf17 5dh, Eng…" at bounding box center [83, 336] width 124 height 45
drag, startPoint x: 262, startPoint y: 305, endPoint x: 383, endPoint y: 304, distance: 121.2
click at [145, 314] on div "01924 471115 132 Upper Commercial Street, Batley, West Yorkshire, Wf17 5dh, Eng…" at bounding box center [83, 336] width 124 height 45
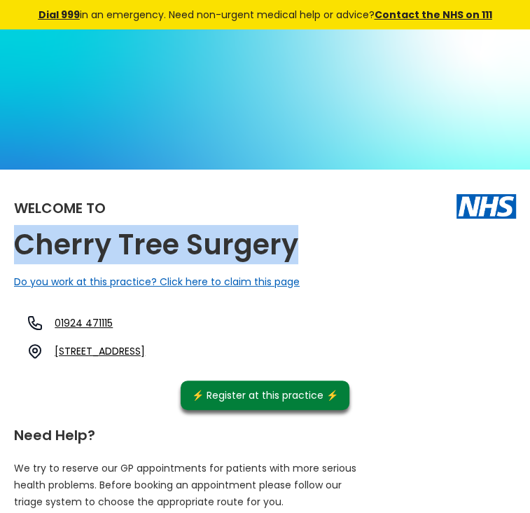
click at [145, 344] on link "132 Upper Commercial Street, Batley, West Yorkshire, Wf17 5dh, England" at bounding box center [100, 351] width 90 height 14
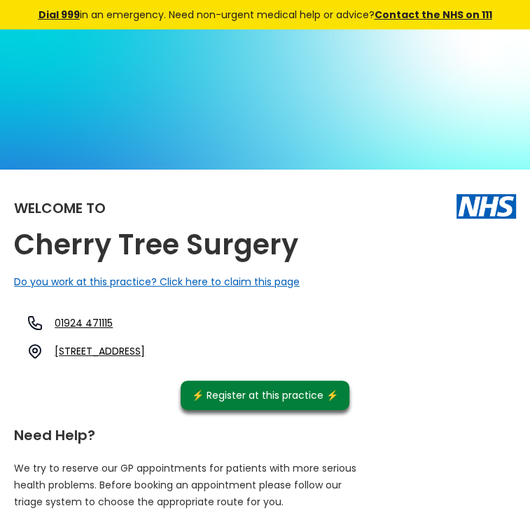
click at [454, 350] on div "Welcome to Cherry Tree Surgery Do you work at this practice? Click here to clai…" at bounding box center [265, 297] width 502 height 226
drag, startPoint x: 249, startPoint y: 289, endPoint x: 464, endPoint y: 294, distance: 215.1
click at [145, 314] on div "01924 471115 132 Upper Commercial Street, Batley, West Yorkshire, Wf17 5dh, Eng…" at bounding box center [83, 336] width 124 height 45
click at [432, 348] on div "Welcome to Cherry Tree Surgery Do you work at this practice? Click here to clai…" at bounding box center [265, 297] width 502 height 226
drag, startPoint x: 252, startPoint y: 293, endPoint x: 400, endPoint y: 315, distance: 149.5
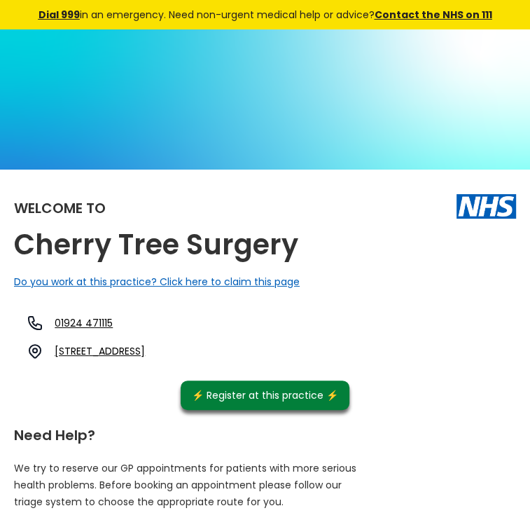
click at [152, 315] on div "01924 471115 132 Upper Commercial Street, Batley, West Yorkshire, Wf17 5dh, Eng…" at bounding box center [83, 340] width 138 height 52
click at [145, 344] on link "132 Upper Commercial Street, Batley, West Yorkshire, Wf17 5dh, England" at bounding box center [100, 351] width 90 height 14
click at [407, 350] on div "Welcome to Cherry Tree Surgery Do you work at this practice? Click here to clai…" at bounding box center [265, 297] width 502 height 226
drag, startPoint x: 249, startPoint y: 289, endPoint x: 387, endPoint y: 309, distance: 138.7
click at [145, 314] on div "01924 471115 132 Upper Commercial Street, Batley, West Yorkshire, Wf17 5dh, Eng…" at bounding box center [83, 336] width 124 height 45
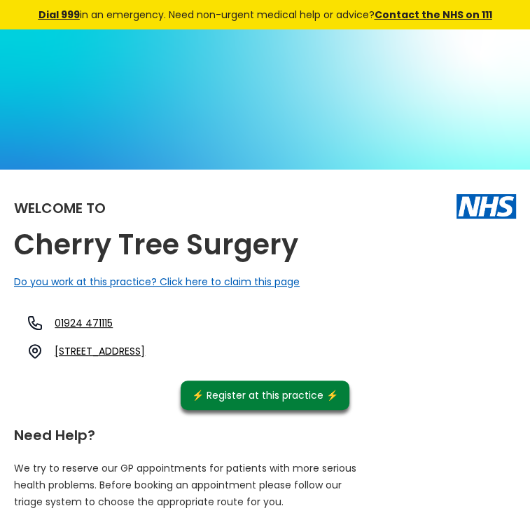
click at [436, 356] on div "Welcome to Cherry Tree Surgery Do you work at this practice? Click here to clai…" at bounding box center [265, 297] width 502 height 226
click at [452, 355] on div "Welcome to Cherry Tree Surgery Do you work at this practice? Click here to clai…" at bounding box center [265, 297] width 502 height 226
drag, startPoint x: 248, startPoint y: 288, endPoint x: 403, endPoint y: 305, distance: 155.8
click at [145, 314] on div "01924 471115 132 Upper Commercial Street, Batley, West Yorkshire, Wf17 5dh, Eng…" at bounding box center [83, 336] width 124 height 45
copy link "132 Upper Commercial Street, Batley, West Yorkshire, Wf17 5dh, England"
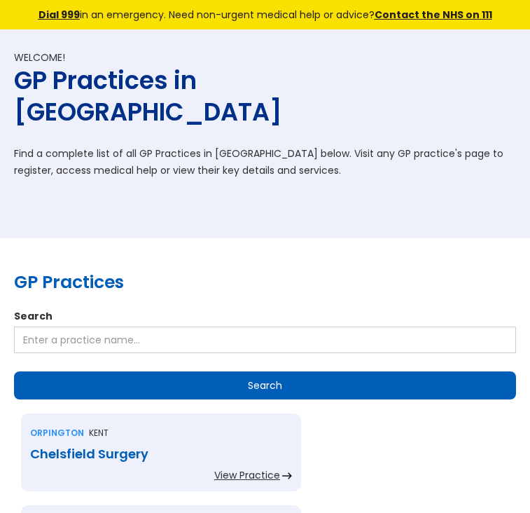
scroll to position [420, 0]
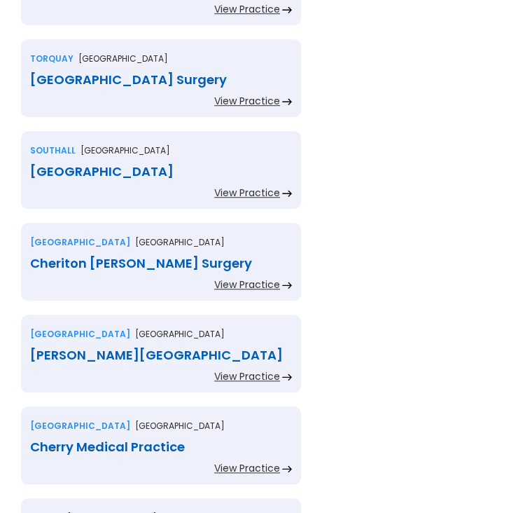
scroll to position [490, 0]
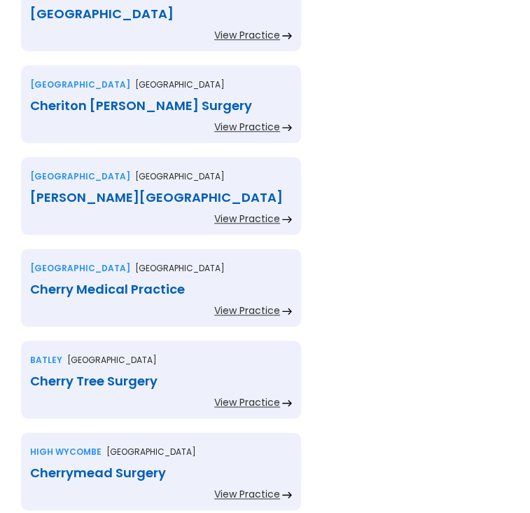
scroll to position [630, 0]
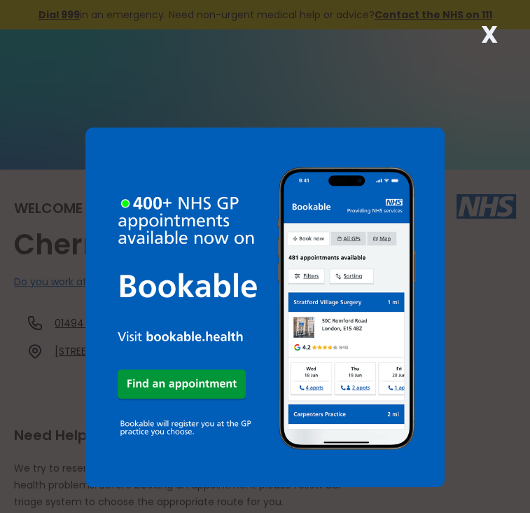
click at [491, 29] on strong "X" at bounding box center [489, 35] width 17 height 34
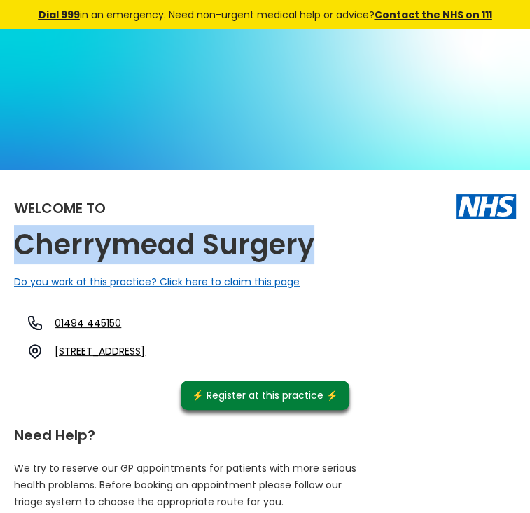
drag, startPoint x: 355, startPoint y: 216, endPoint x: 62, endPoint y: 223, distance: 293.6
click at [62, 229] on h2 "Cherrymead Surgery" at bounding box center [164, 245] width 300 height 32
copy h2 "Cherrymead Surgery"
click at [145, 344] on link "Queensmead Road, Loudwater, High Wycombe, Buckinghamshire, Hp10 9xa, England" at bounding box center [100, 351] width 90 height 14
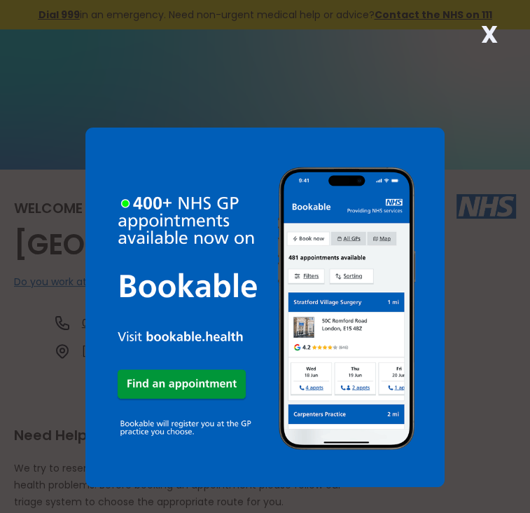
click at [483, 33] on strong "X" at bounding box center [489, 35] width 17 height 34
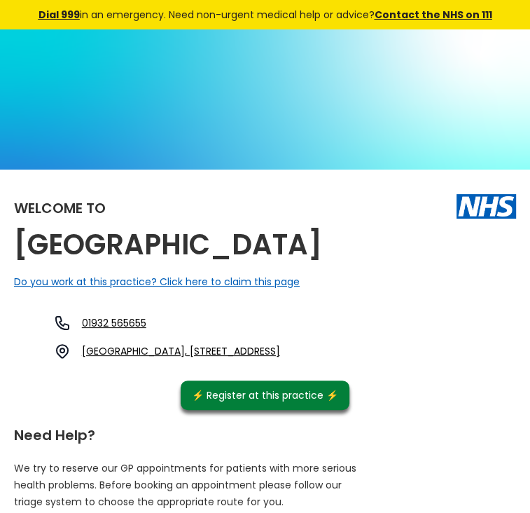
click at [391, 214] on div "Welcome to Chertsey Health Centre Do you work at this practice? Click here to c…" at bounding box center [265, 297] width 502 height 226
drag, startPoint x: 391, startPoint y: 214, endPoint x: 53, endPoint y: 214, distance: 337.6
copy h2 "Chertsey Health Centre"
click at [280, 344] on link "Family Health Centre, Stepgates, Chertsey, Surrey, Kt16 8hz, England" at bounding box center [181, 351] width 198 height 14
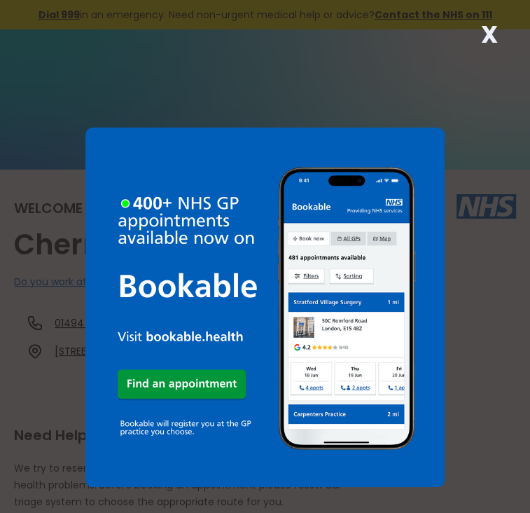
click at [488, 27] on strong "X" at bounding box center [489, 35] width 17 height 34
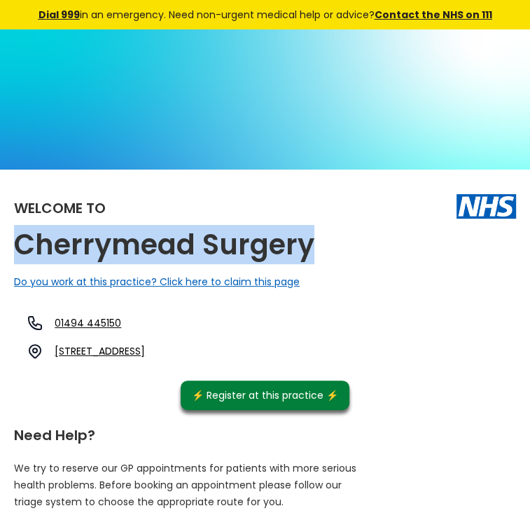
drag, startPoint x: 362, startPoint y: 222, endPoint x: 53, endPoint y: 221, distance: 309.6
copy h2 "Cherrymead Surgery"
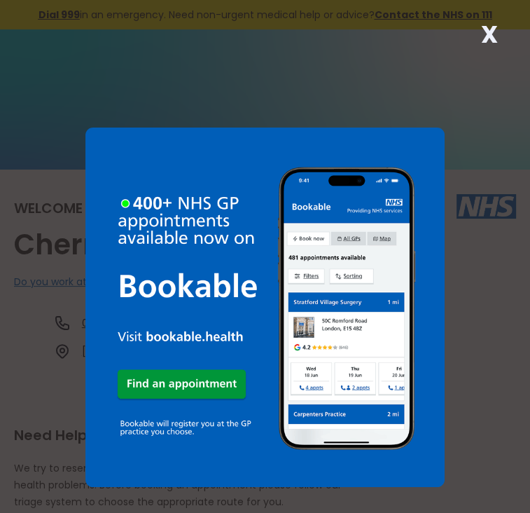
click at [483, 33] on strong "X" at bounding box center [489, 35] width 17 height 34
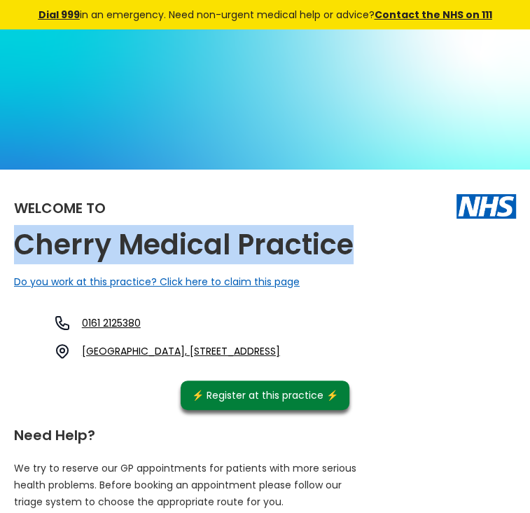
drag, startPoint x: 401, startPoint y: 218, endPoint x: 64, endPoint y: 215, distance: 336.2
click at [64, 215] on div "Welcome to Cherry Medical Practice Do you work at this practice? Click here to …" at bounding box center [265, 297] width 502 height 226
copy h2 "Cherry Medical Practice"
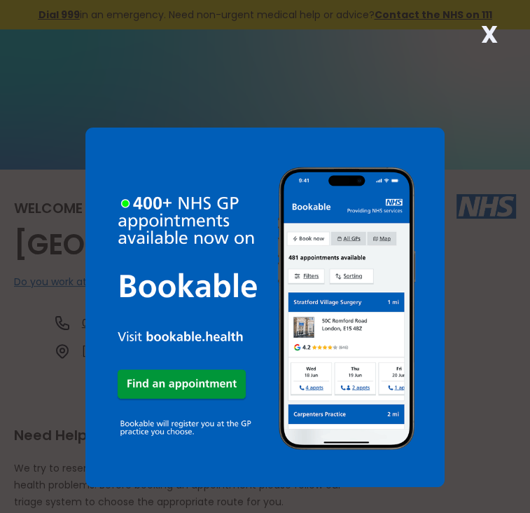
click at [487, 29] on strong "X" at bounding box center [489, 35] width 17 height 34
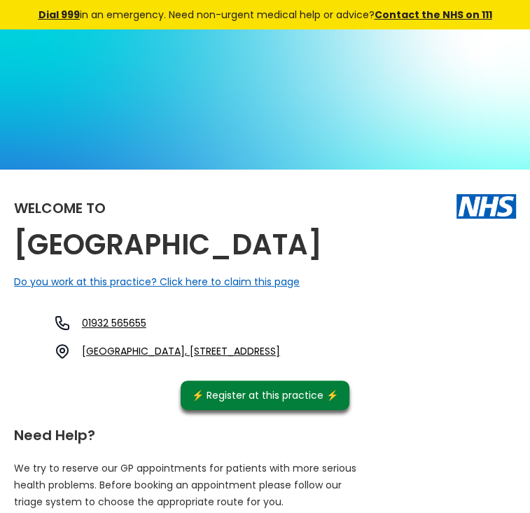
drag, startPoint x: 387, startPoint y: 218, endPoint x: 62, endPoint y: 202, distance: 325.4
click at [62, 229] on h2 "Chertsey Health Centre" at bounding box center [168, 245] width 308 height 32
copy h2 "Chertsey Health Centre"
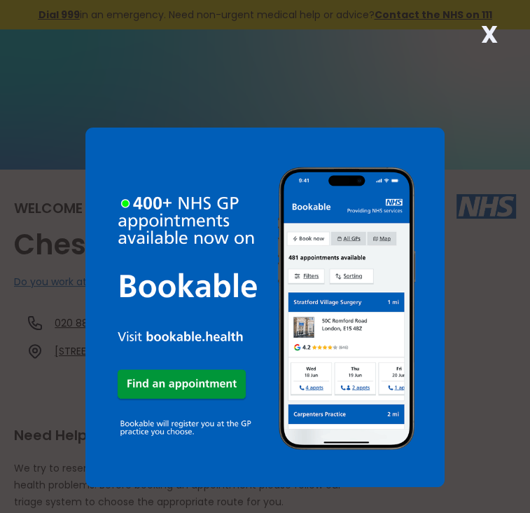
click at [493, 31] on strong "X" at bounding box center [489, 35] width 17 height 34
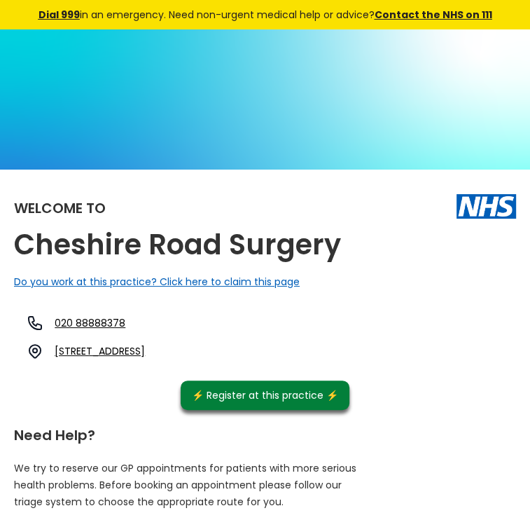
click at [387, 214] on div "Welcome to [GEOGRAPHIC_DATA] Surgery Do you work at this practice? Click here t…" at bounding box center [265, 297] width 502 height 226
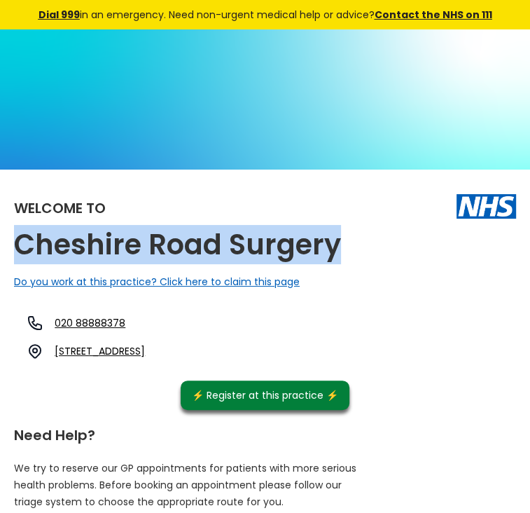
drag, startPoint x: 387, startPoint y: 214, endPoint x: 41, endPoint y: 235, distance: 346.6
copy h2 "Cheshire Road Surgery"
click at [397, 223] on div "Welcome to [GEOGRAPHIC_DATA] Surgery Do you work at this practice? Click here t…" at bounding box center [265, 297] width 502 height 226
drag, startPoint x: 388, startPoint y: 216, endPoint x: 41, endPoint y: 219, distance: 347.4
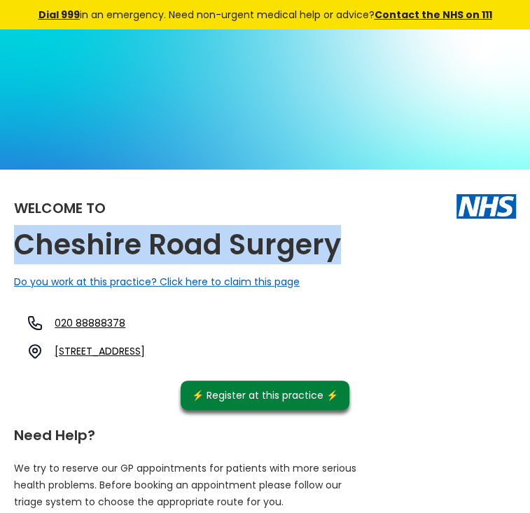
copy h2 "Cheshire Road Surgery"
click at [145, 344] on link "[STREET_ADDRESS]" at bounding box center [100, 351] width 90 height 14
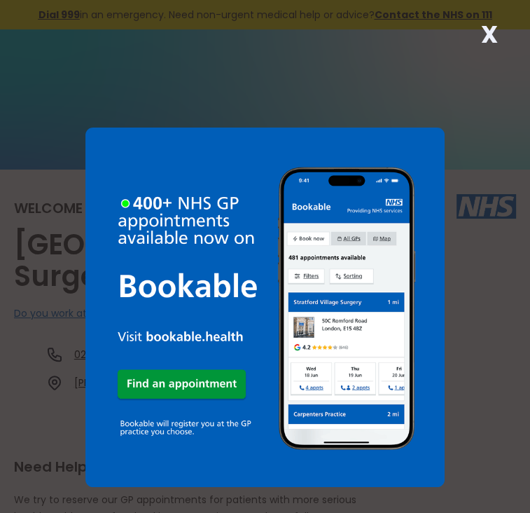
click at [483, 33] on strong "X" at bounding box center [489, 35] width 17 height 34
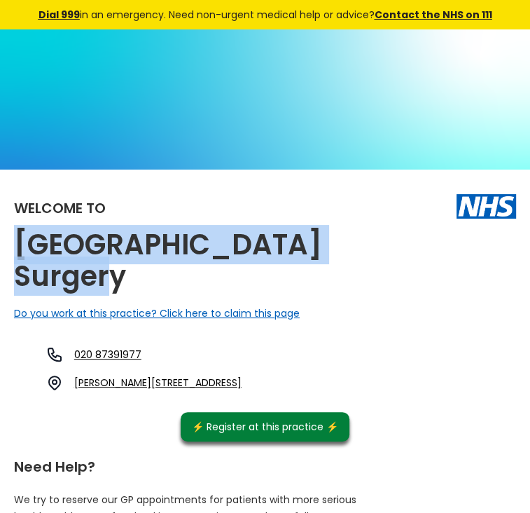
drag, startPoint x: 167, startPoint y: 246, endPoint x: 63, endPoint y: 220, distance: 106.9
click at [63, 229] on h2 "[GEOGRAPHIC_DATA] Surgery" at bounding box center [189, 260] width 350 height 63
copy h2 "[GEOGRAPHIC_DATA] Surgery"
click at [242, 375] on link "[PERSON_NAME][STREET_ADDRESS]" at bounding box center [157, 382] width 167 height 14
click at [353, 240] on h2 "[GEOGRAPHIC_DATA] Surgery" at bounding box center [189, 260] width 350 height 63
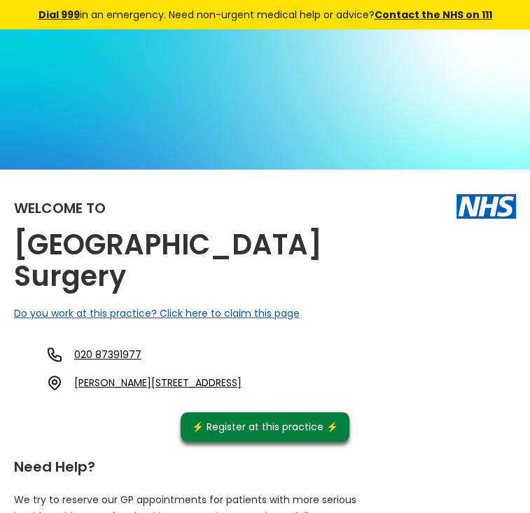
drag, startPoint x: 246, startPoint y: 319, endPoint x: 299, endPoint y: 364, distance: 69.6
click at [299, 364] on div "Welcome to [GEOGRAPHIC_DATA] Surgery Do you work at this practice? Click here t…" at bounding box center [265, 313] width 502 height 258
drag, startPoint x: 299, startPoint y: 364, endPoint x: 434, endPoint y: 380, distance: 136.2
click at [434, 380] on div "Welcome to [GEOGRAPHIC_DATA] Surgery Do you work at this practice? Click here t…" at bounding box center [265, 313] width 502 height 258
drag, startPoint x: 252, startPoint y: 322, endPoint x: 437, endPoint y: 334, distance: 185.3
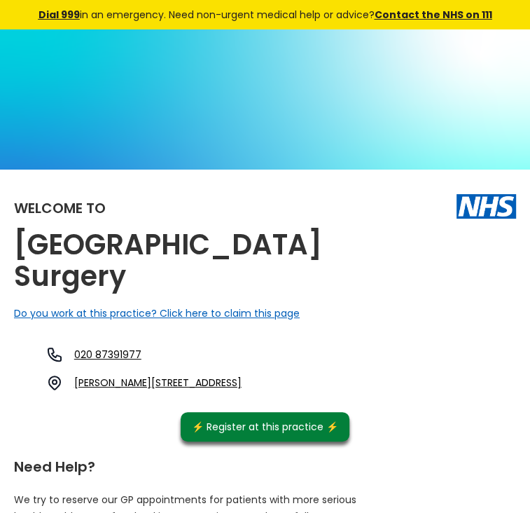
click at [242, 346] on div "020 87391977 [PERSON_NAME][STREET_ADDRESS]" at bounding box center [131, 368] width 221 height 45
click at [242, 375] on link "[PERSON_NAME][STREET_ADDRESS]" at bounding box center [157, 382] width 167 height 14
copy link "[PERSON_NAME][STREET_ADDRESS]"
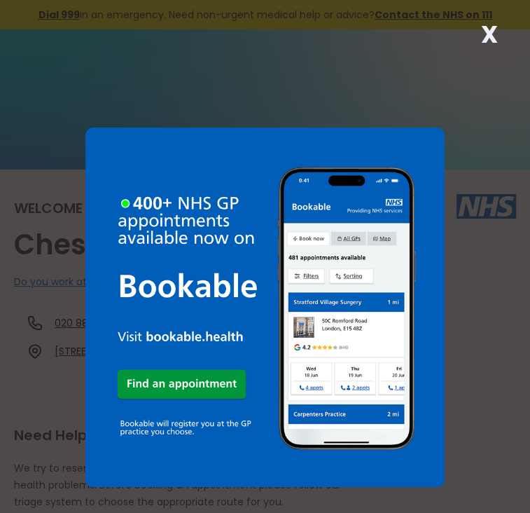
click at [490, 30] on strong "X" at bounding box center [489, 35] width 17 height 34
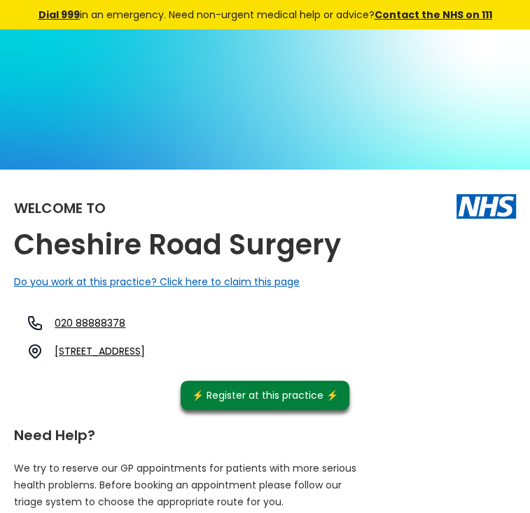
click at [145, 344] on link "22 Cheshire Road, Wood Green, London, Greater London, N22 8jj, England" at bounding box center [100, 351] width 90 height 14
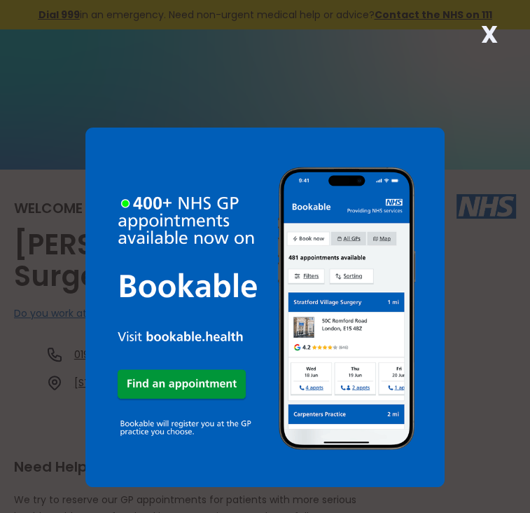
click at [493, 30] on strong "X" at bounding box center [489, 35] width 17 height 34
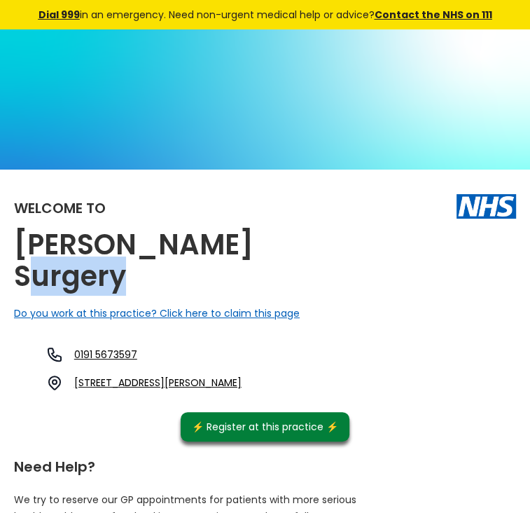
drag, startPoint x: 288, startPoint y: 209, endPoint x: 155, endPoint y: 246, distance: 137.3
click at [155, 246] on div "Welcome to Chester Surgery Do you work at this practice? Click here to claim th…" at bounding box center [265, 313] width 502 height 258
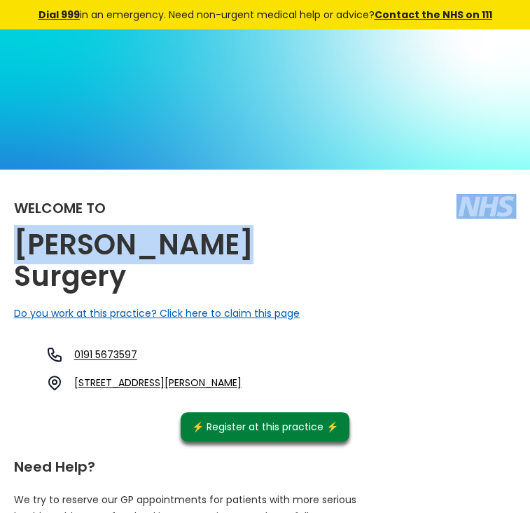
drag, startPoint x: 302, startPoint y: 214, endPoint x: 261, endPoint y: 217, distance: 41.4
click at [261, 217] on div "Welcome to Chester Surgery Do you work at this practice? Click here to claim th…" at bounding box center [265, 313] width 502 height 258
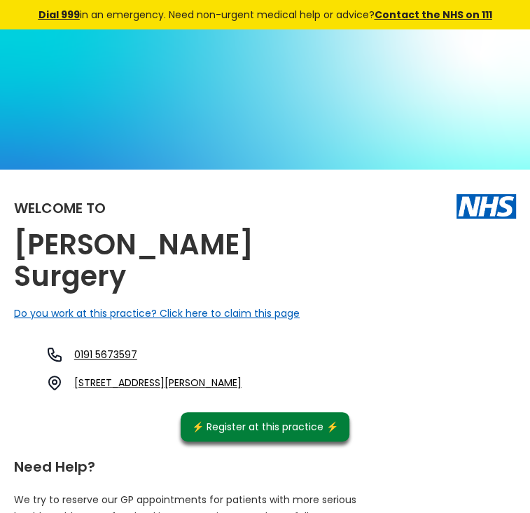
drag, startPoint x: 261, startPoint y: 217, endPoint x: 295, endPoint y: 212, distance: 34.7
click at [295, 212] on div "Welcome to Chester Surgery Do you work at this practice? Click here to claim th…" at bounding box center [265, 313] width 502 height 258
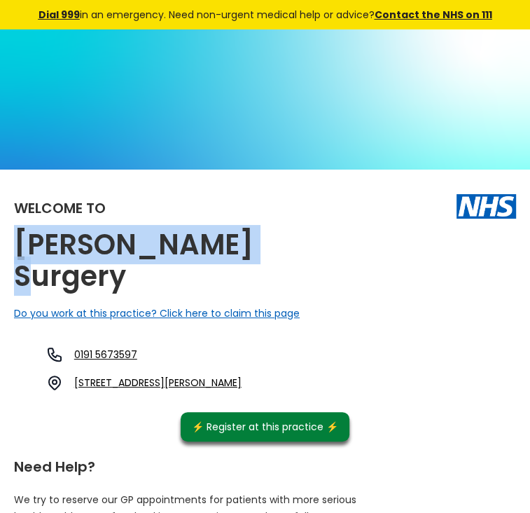
drag, startPoint x: 294, startPoint y: 213, endPoint x: 53, endPoint y: 234, distance: 242.6
copy h2 "Chester Surgery"
click at [242, 375] on link "215 Chester Road, Sunderland, Tyne And Wear, Sr4 7tu, England" at bounding box center [157, 382] width 167 height 14
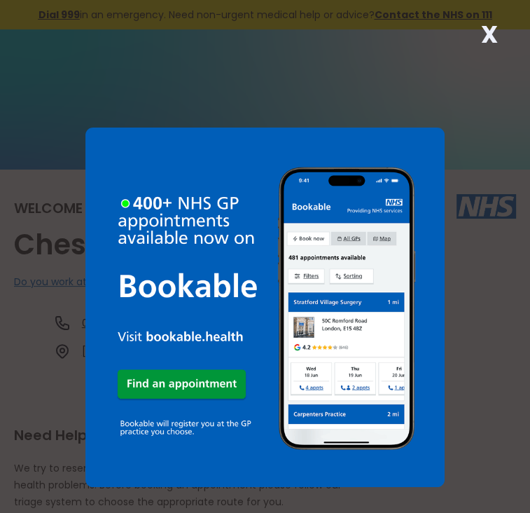
click at [484, 32] on strong "X" at bounding box center [489, 35] width 17 height 34
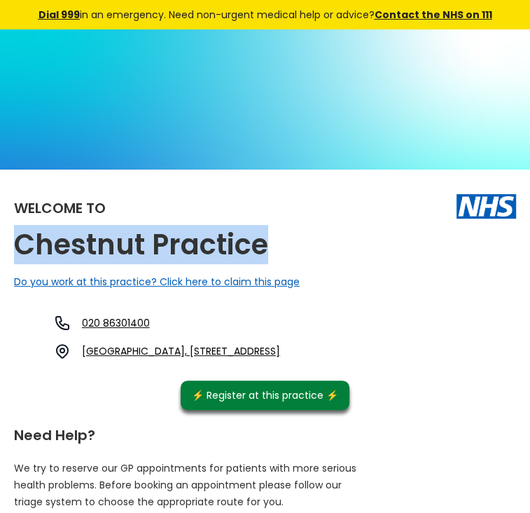
drag, startPoint x: 312, startPoint y: 215, endPoint x: 34, endPoint y: 205, distance: 278.2
copy h2 "Chestnut Practice"
click at [280, 344] on link "Hounslow Health Centre, 92 Bath Road, Hounslow, Middlesex, Tw3 3ln, England" at bounding box center [181, 351] width 198 height 14
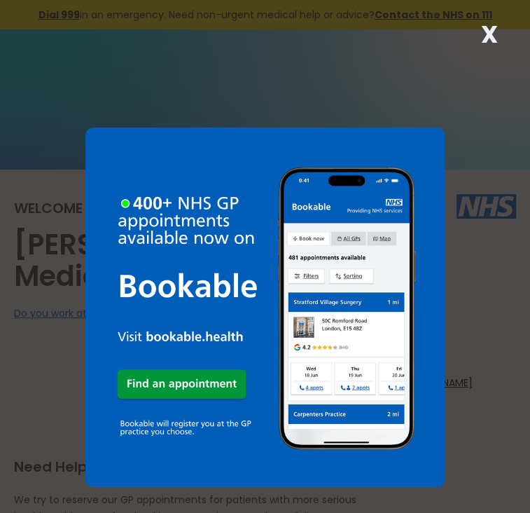
click at [487, 39] on strong "X" at bounding box center [489, 35] width 17 height 34
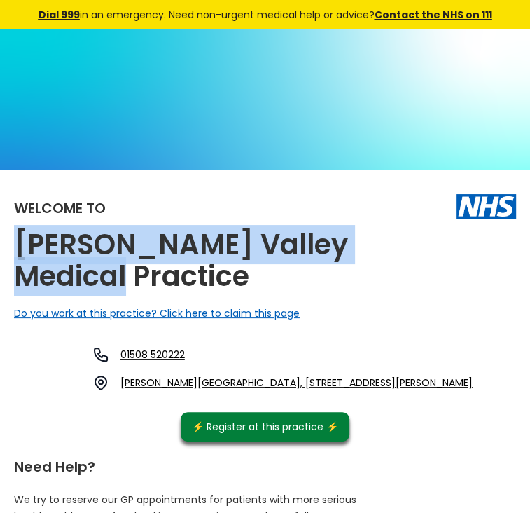
drag, startPoint x: 174, startPoint y: 244, endPoint x: 55, endPoint y: 205, distance: 125.1
copy h2 "[PERSON_NAME] Valley Medical Practice"
click at [320, 375] on link "[PERSON_NAME][GEOGRAPHIC_DATA], [STREET_ADDRESS][PERSON_NAME]" at bounding box center [296, 382] width 352 height 14
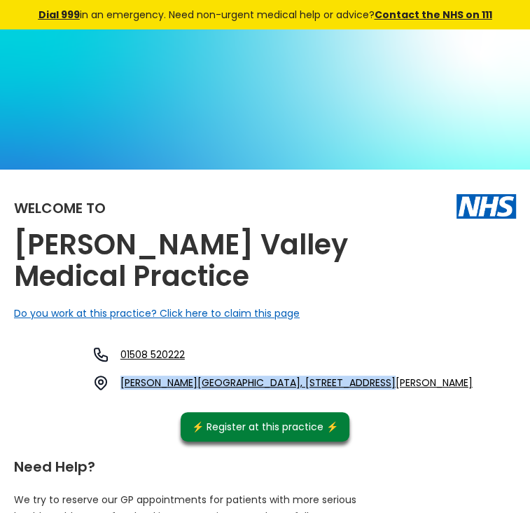
drag, startPoint x: 254, startPoint y: 323, endPoint x: 291, endPoint y: 350, distance: 45.7
click at [291, 350] on div "01508 520222 [PERSON_NAME][GEOGRAPHIC_DATA], [STREET_ADDRESS][PERSON_NAME]" at bounding box center [247, 372] width 466 height 52
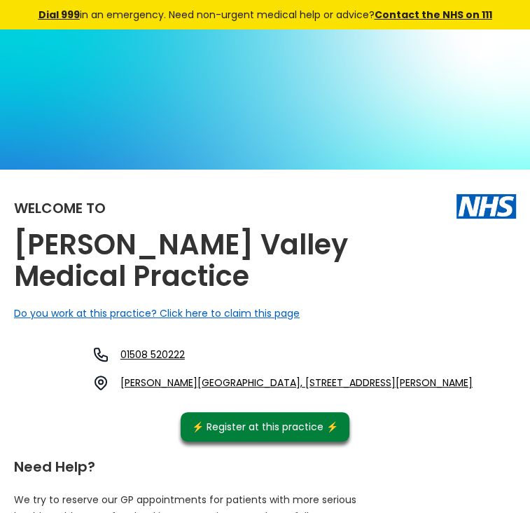
drag, startPoint x: 291, startPoint y: 350, endPoint x: 432, endPoint y: 372, distance: 143.2
click at [432, 372] on div "Welcome to [PERSON_NAME][GEOGRAPHIC_DATA] Medical Practice Do you work at this …" at bounding box center [265, 313] width 502 height 258
drag, startPoint x: 251, startPoint y: 324, endPoint x: 468, endPoint y: 327, distance: 217.1
click at [468, 346] on div "01508 520222 [PERSON_NAME][GEOGRAPHIC_DATA], [STREET_ADDRESS][PERSON_NAME]" at bounding box center [247, 368] width 452 height 45
drag, startPoint x: 250, startPoint y: 338, endPoint x: 408, endPoint y: 342, distance: 158.3
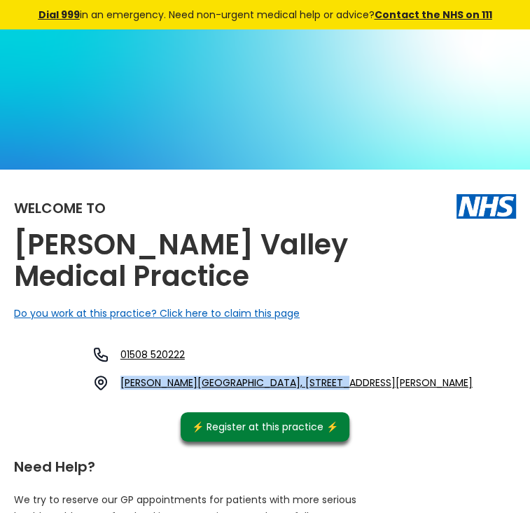
click at [408, 346] on div "01508 520222 [PERSON_NAME][GEOGRAPHIC_DATA], [STREET_ADDRESS][PERSON_NAME]" at bounding box center [247, 368] width 452 height 45
click at [444, 363] on div "Welcome to [PERSON_NAME][GEOGRAPHIC_DATA] Medical Practice Do you work at this …" at bounding box center [265, 313] width 502 height 258
drag, startPoint x: 251, startPoint y: 318, endPoint x: 437, endPoint y: 344, distance: 188.1
click at [437, 346] on div "01508 520222 [PERSON_NAME][GEOGRAPHIC_DATA], [STREET_ADDRESS][PERSON_NAME]" at bounding box center [247, 368] width 452 height 45
copy link "[PERSON_NAME][GEOGRAPHIC_DATA], [STREET_ADDRESS][PERSON_NAME]"
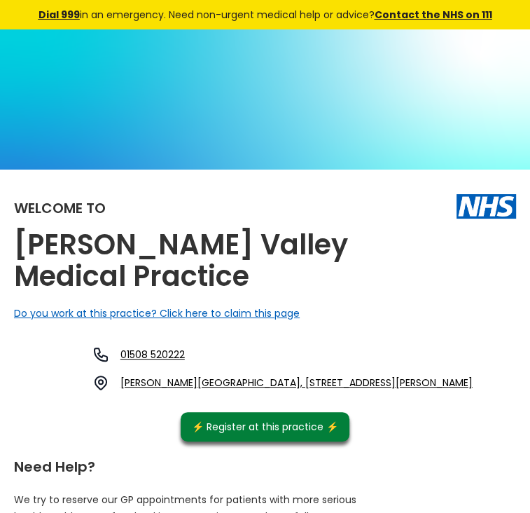
copy link "[PERSON_NAME][GEOGRAPHIC_DATA], [STREET_ADDRESS][PERSON_NAME]"
